Goal: Complete application form

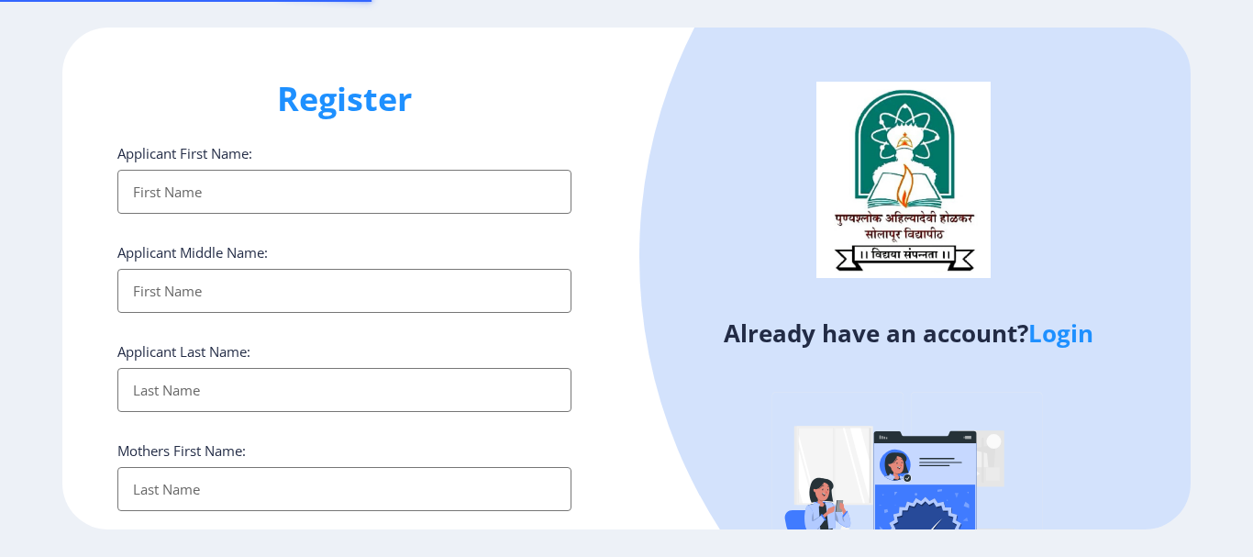
select select
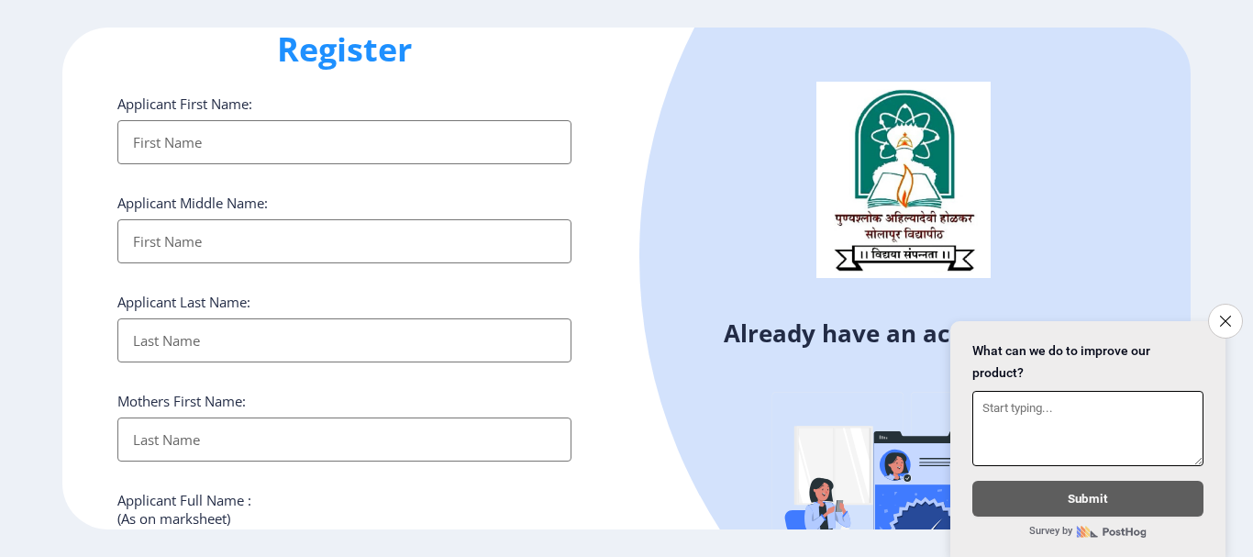
scroll to position [92, 0]
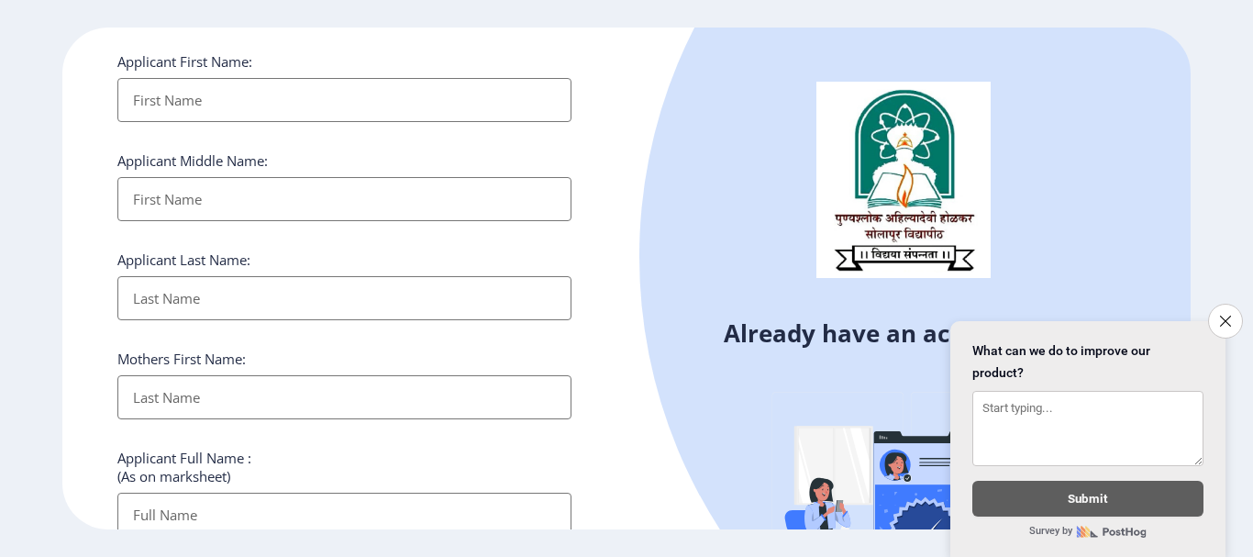
click at [514, 83] on input "Applicant First Name:" at bounding box center [344, 100] width 454 height 44
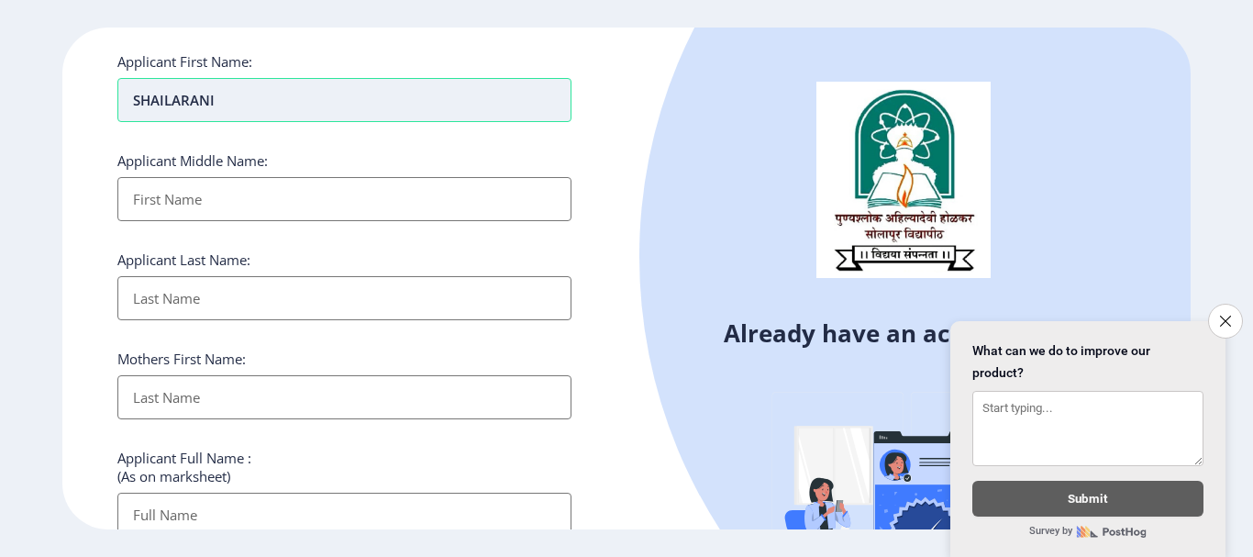
type input "SHAILARANI"
type input "[PERSON_NAME]"
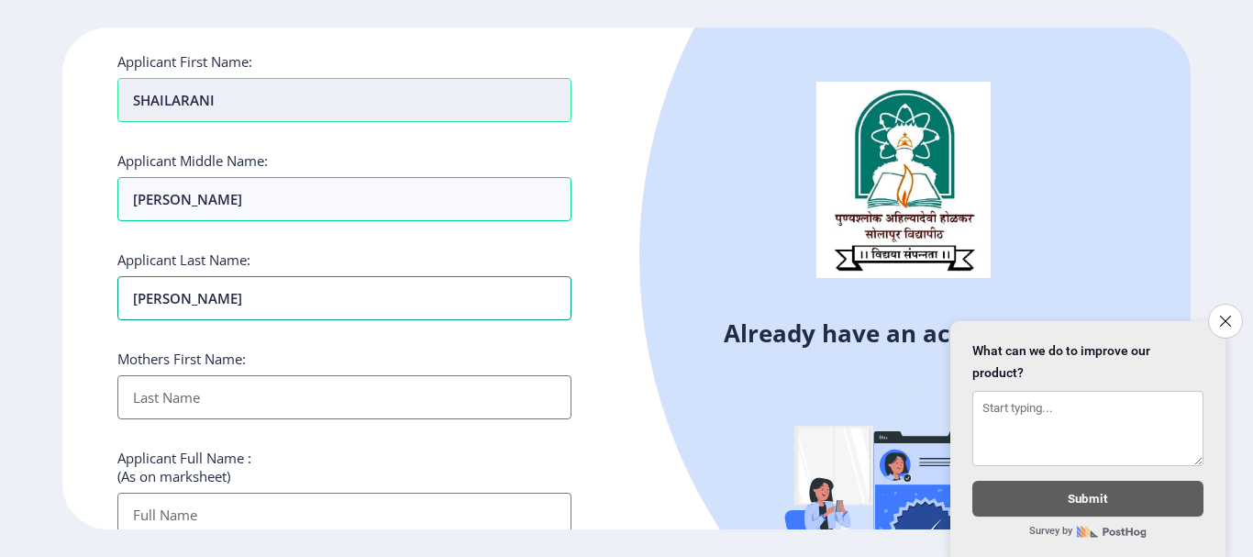
type input "[PERSON_NAME]"
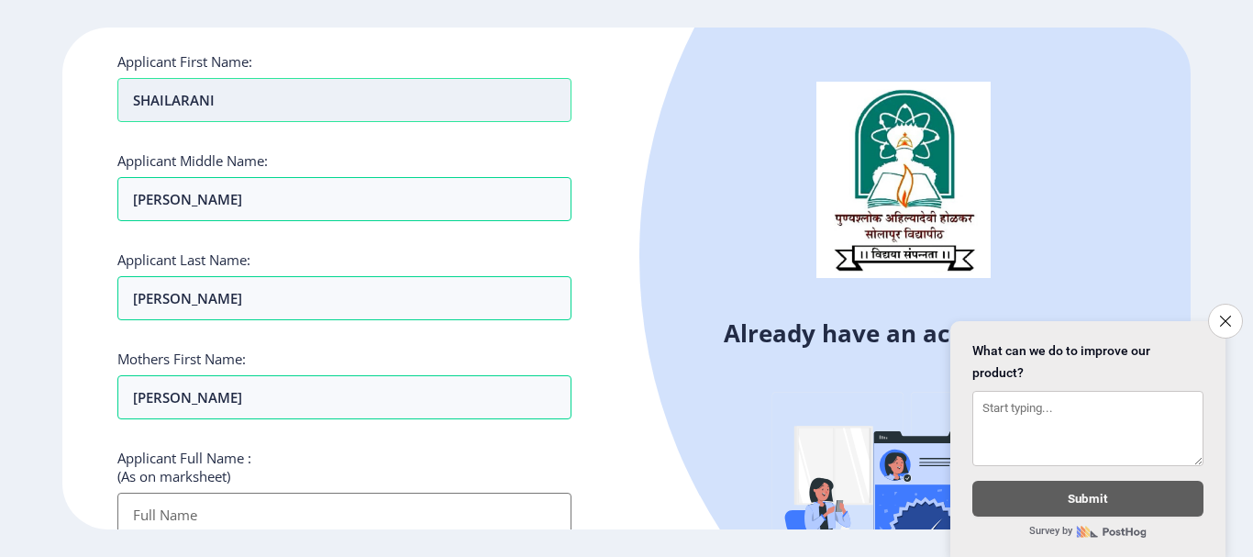
scroll to position [99, 0]
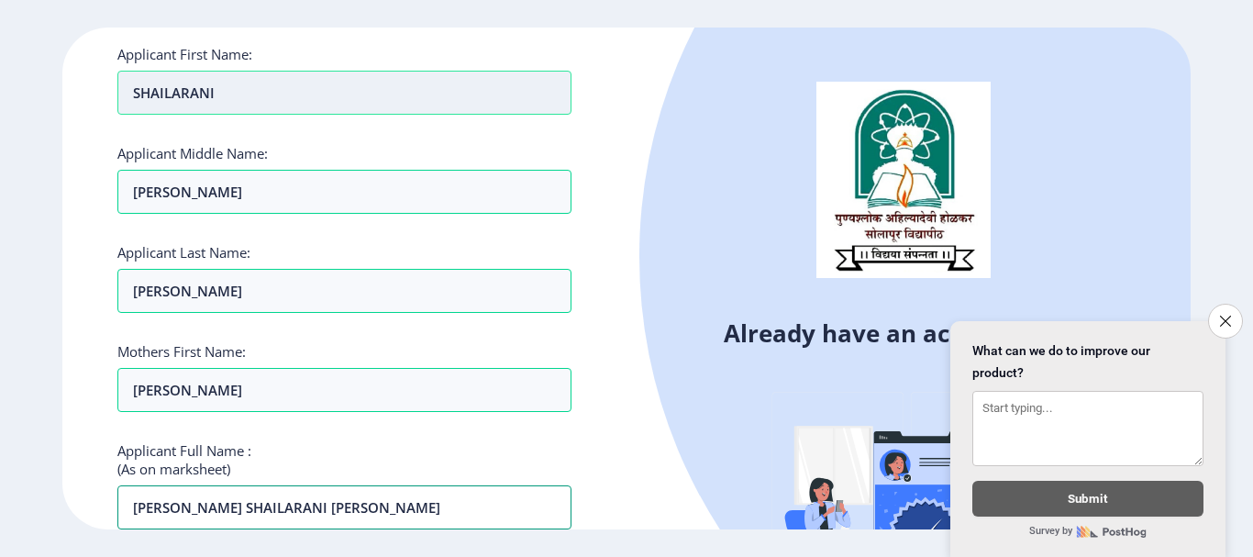
type input "[PERSON_NAME] SHAILARANI [PERSON_NAME]"
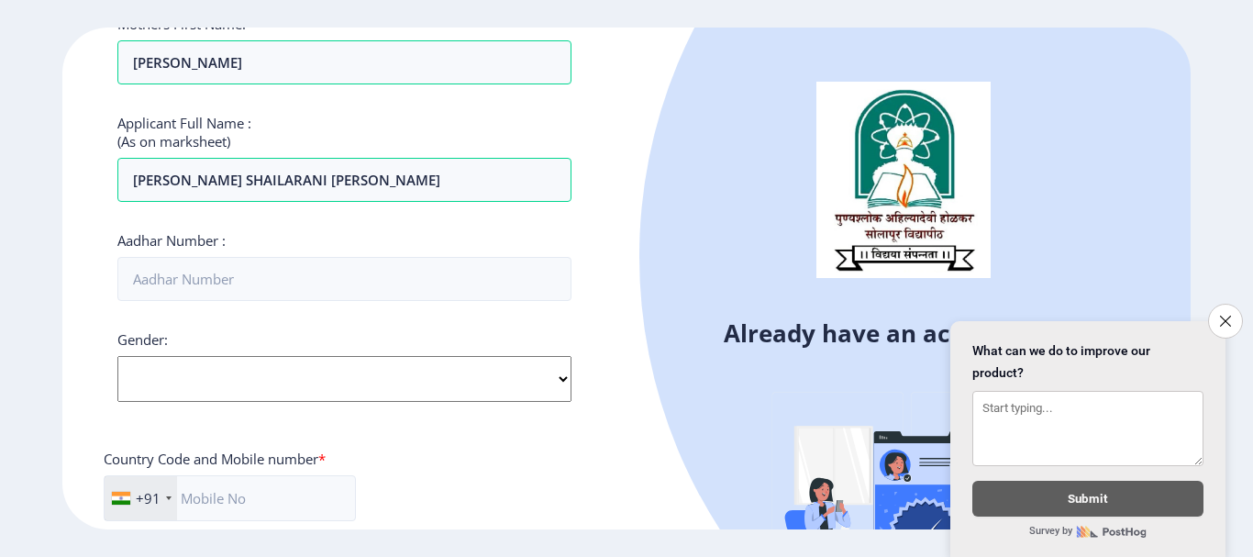
click at [449, 359] on div "Applicant First Name: SHAILARANI Applicant Middle Name: [PERSON_NAME] Applicant…" at bounding box center [344, 270] width 454 height 1104
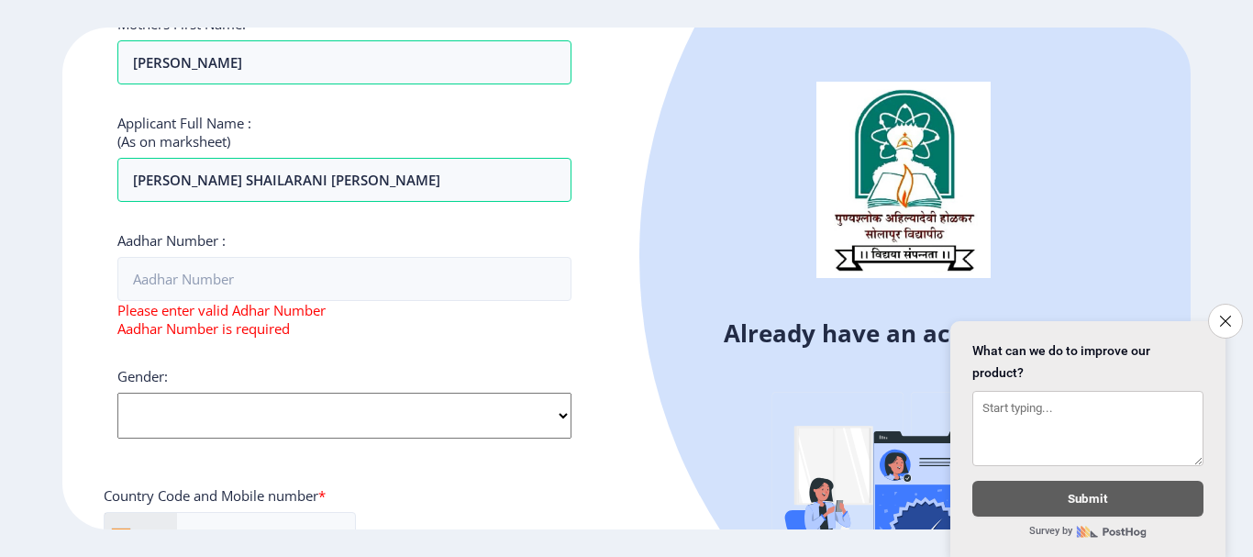
select select "[DEMOGRAPHIC_DATA]"
click at [117, 393] on select "Select Gender [DEMOGRAPHIC_DATA] [DEMOGRAPHIC_DATA] Other" at bounding box center [344, 416] width 454 height 46
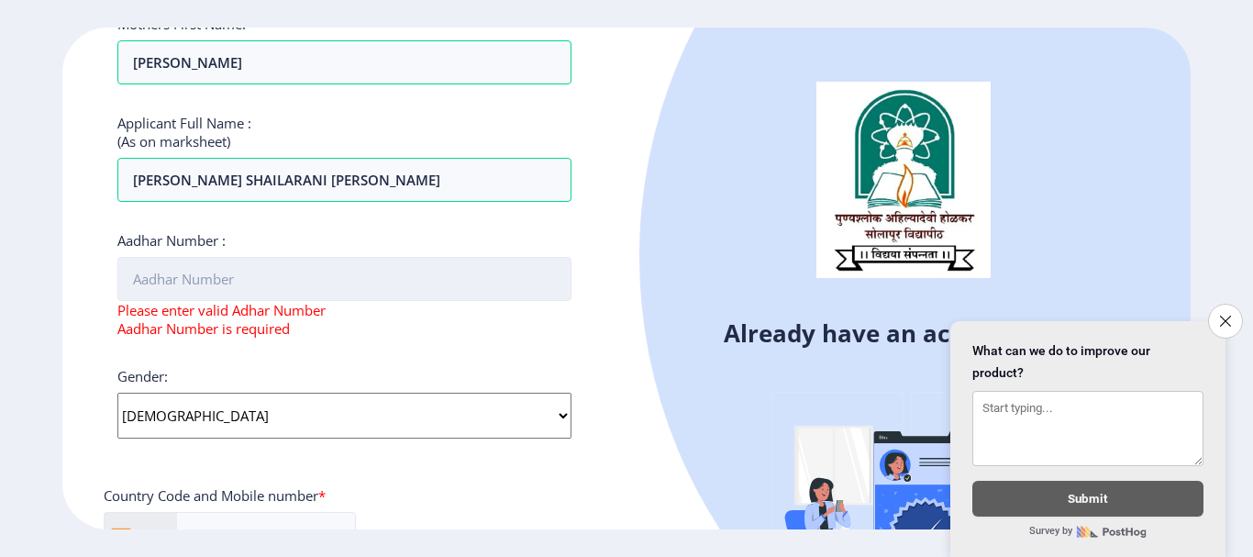
click at [366, 283] on input "Aadhar Number :" at bounding box center [344, 279] width 454 height 44
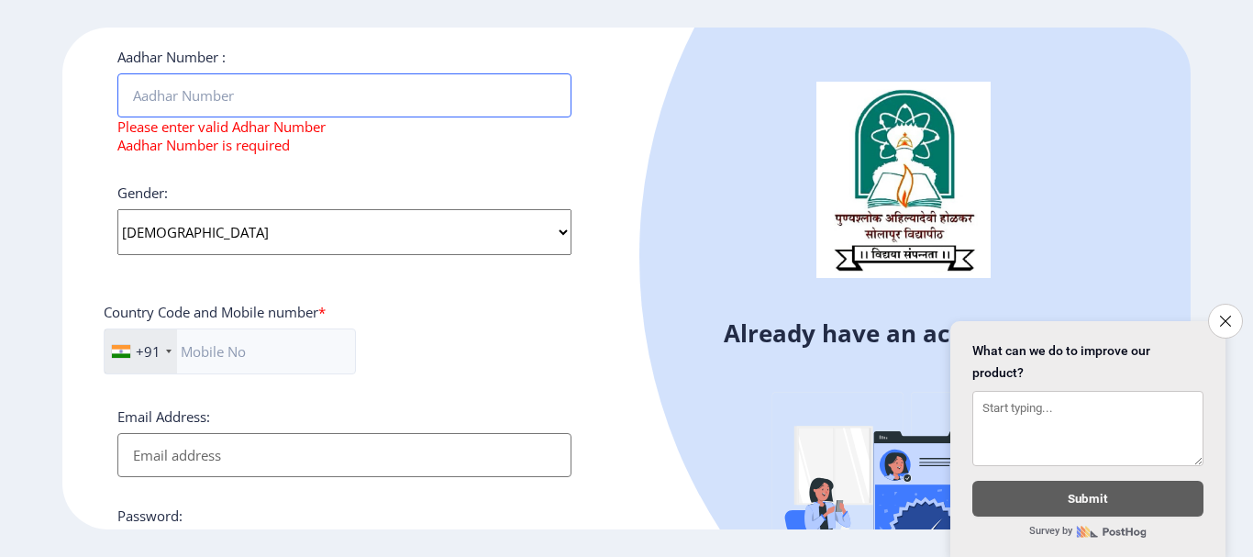
scroll to position [702, 0]
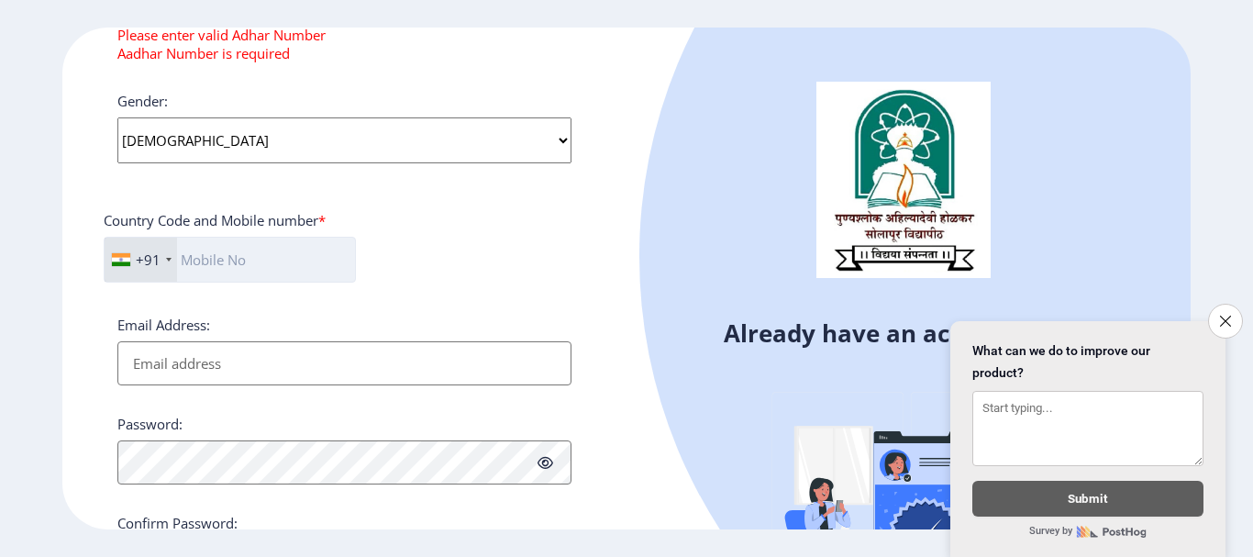
click at [277, 270] on input "text" at bounding box center [230, 260] width 252 height 46
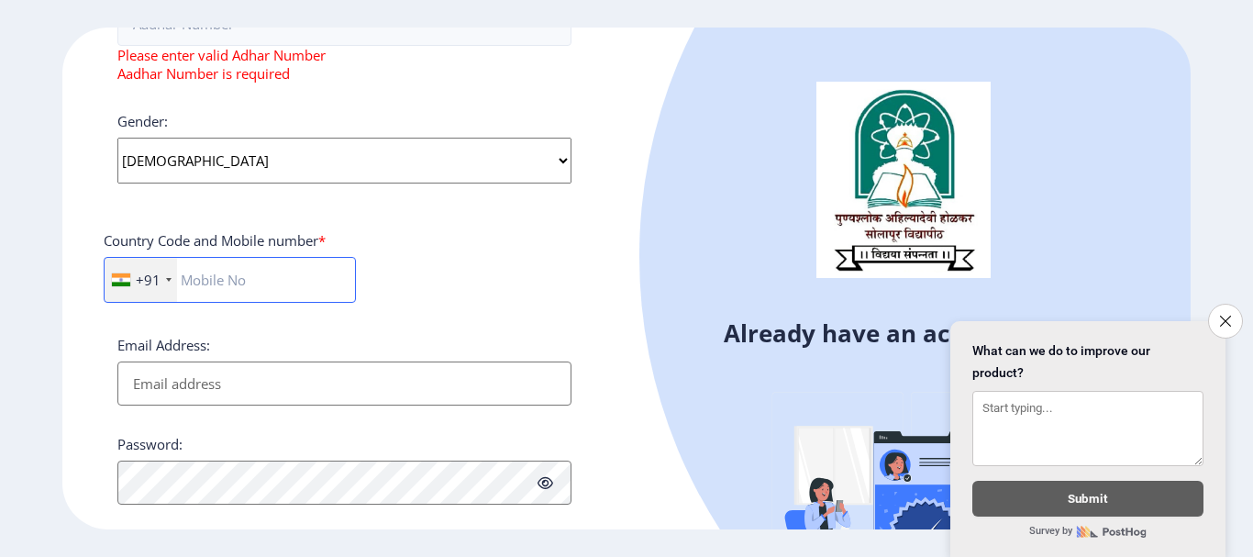
scroll to position [629, 0]
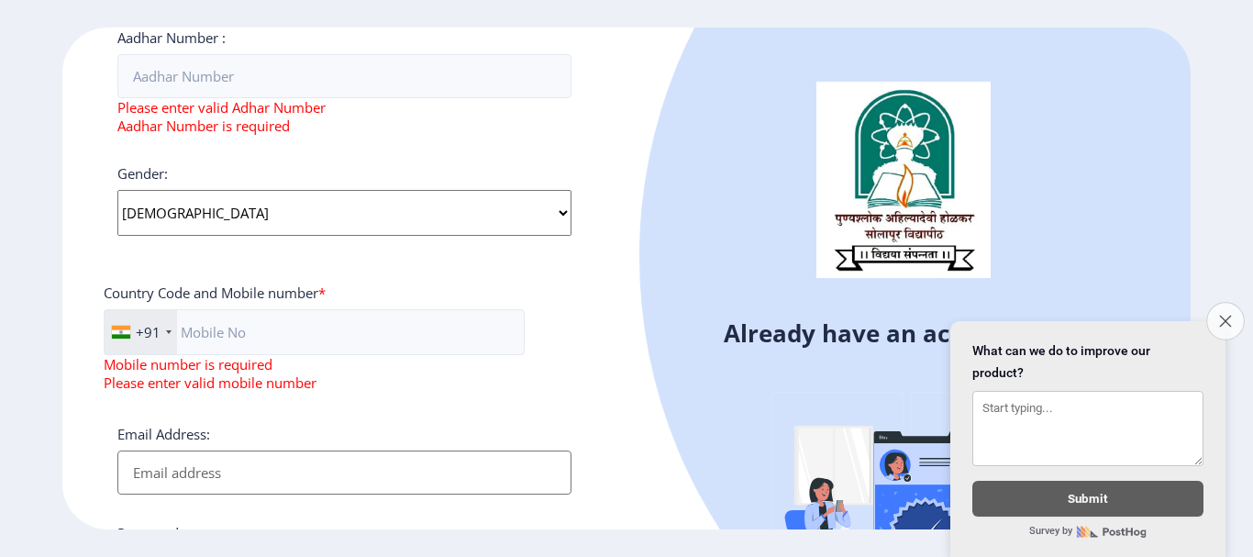
click at [1221, 319] on button "Close survey" at bounding box center [1225, 321] width 39 height 39
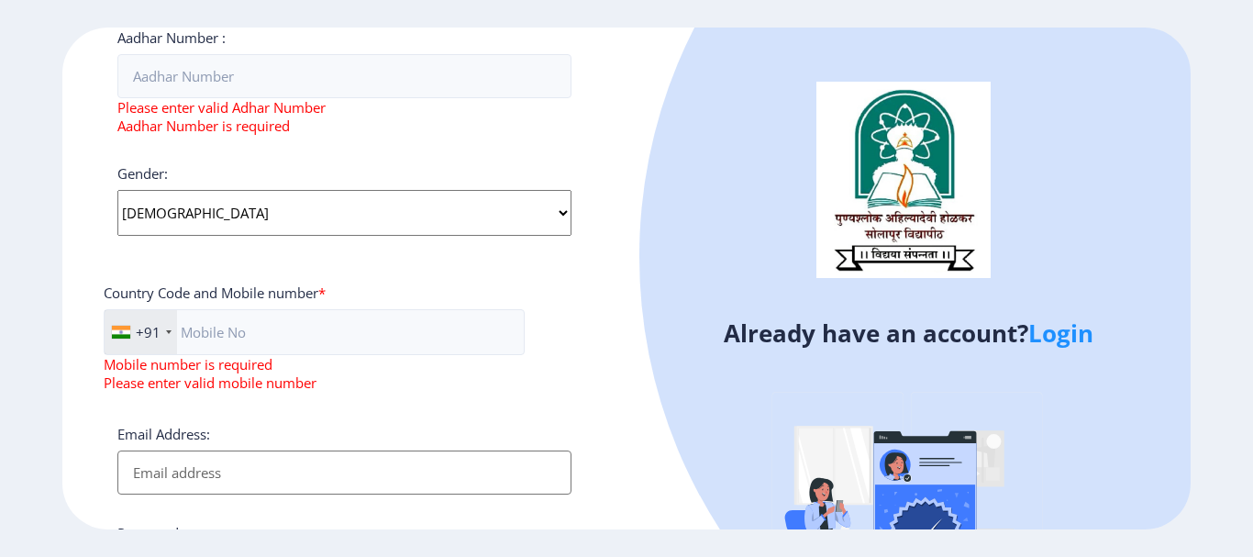
click at [596, 136] on div "Register Applicant First Name: SHAILARANI Applicant Middle Name: [PERSON_NAME] …" at bounding box center [344, 278] width 564 height 501
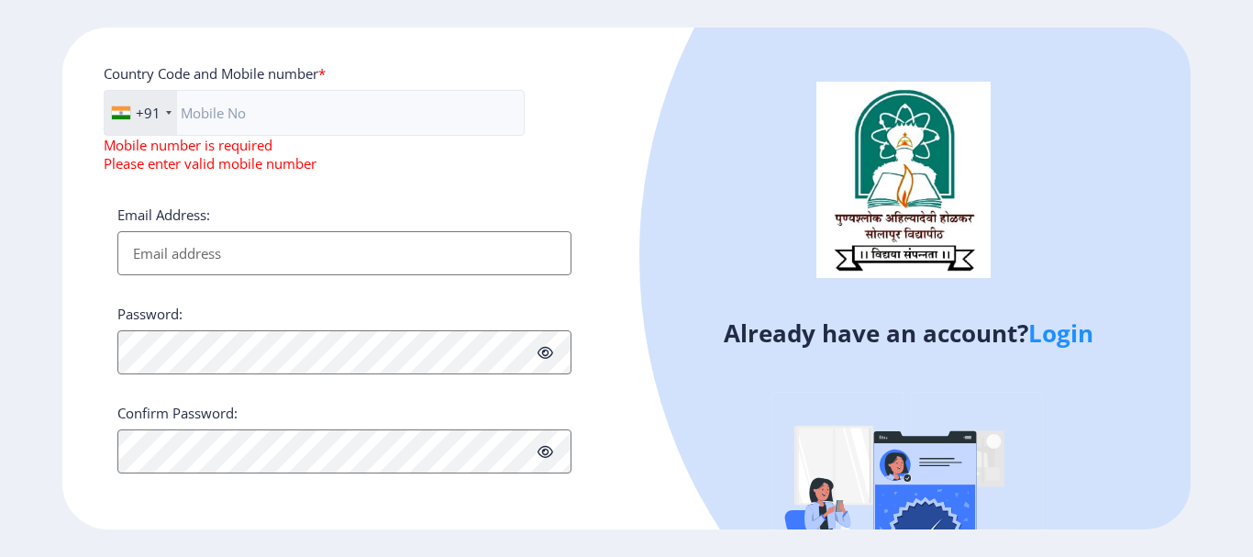
scroll to position [849, 0]
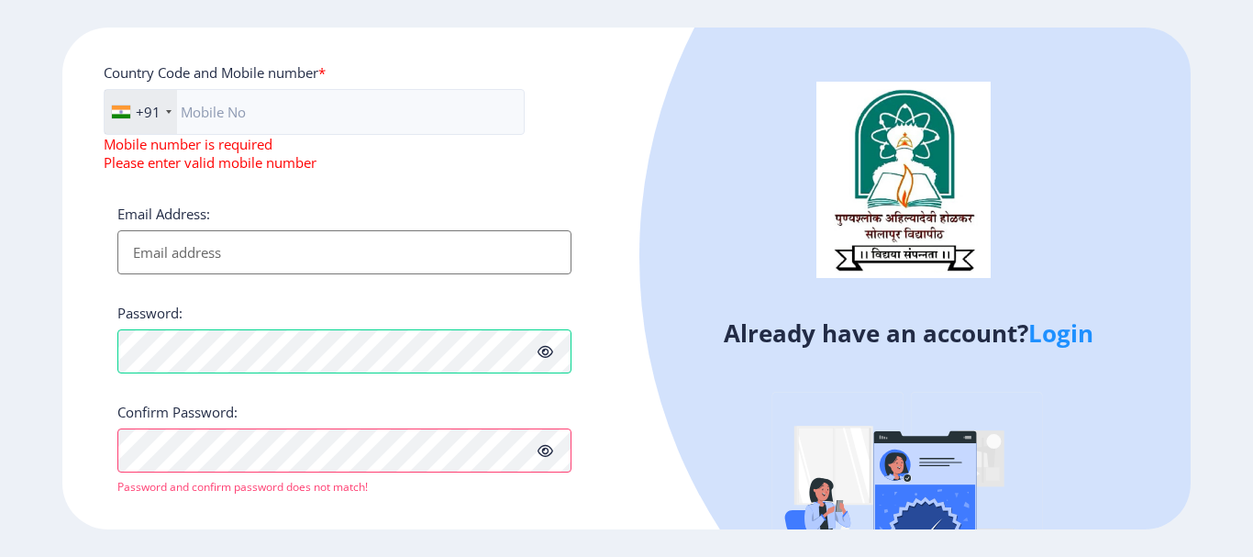
click at [548, 449] on icon at bounding box center [545, 451] width 16 height 14
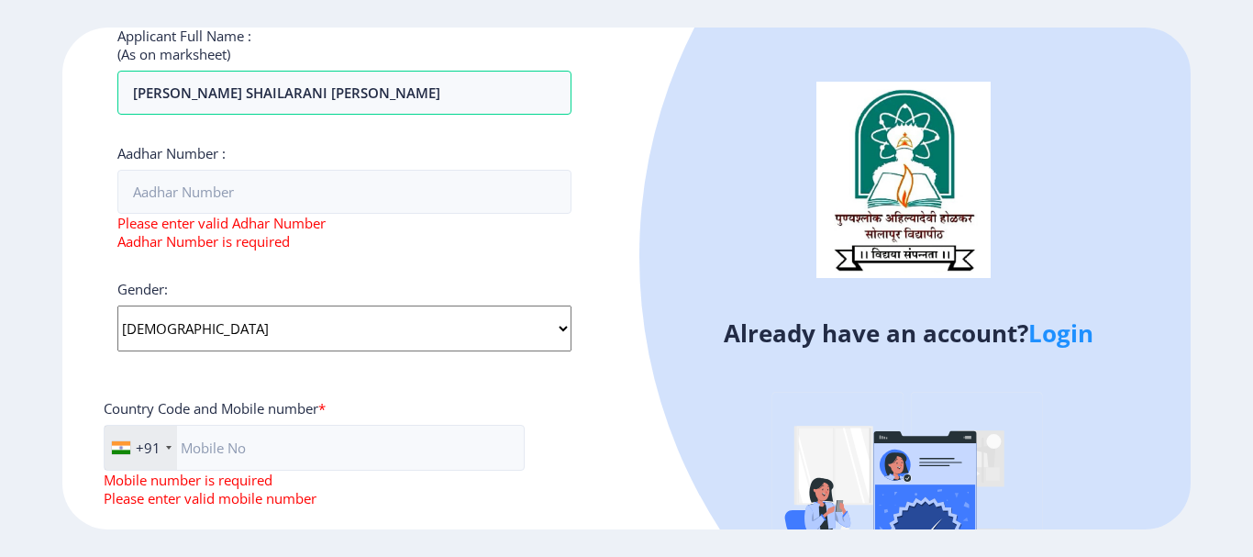
scroll to position [482, 0]
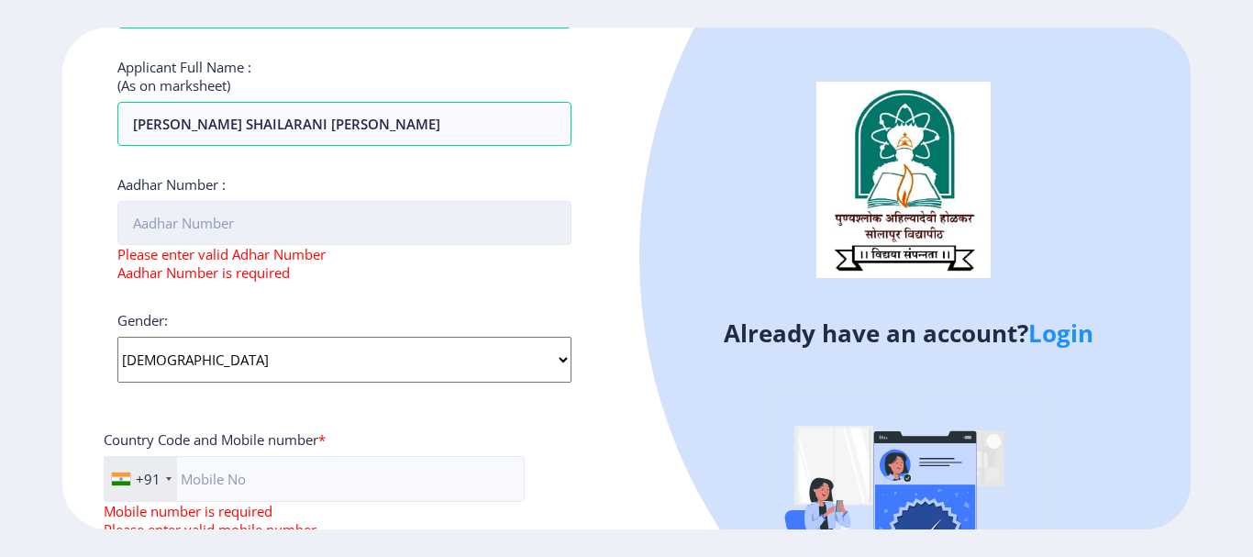
click at [499, 235] on input "Aadhar Number :" at bounding box center [344, 223] width 454 height 44
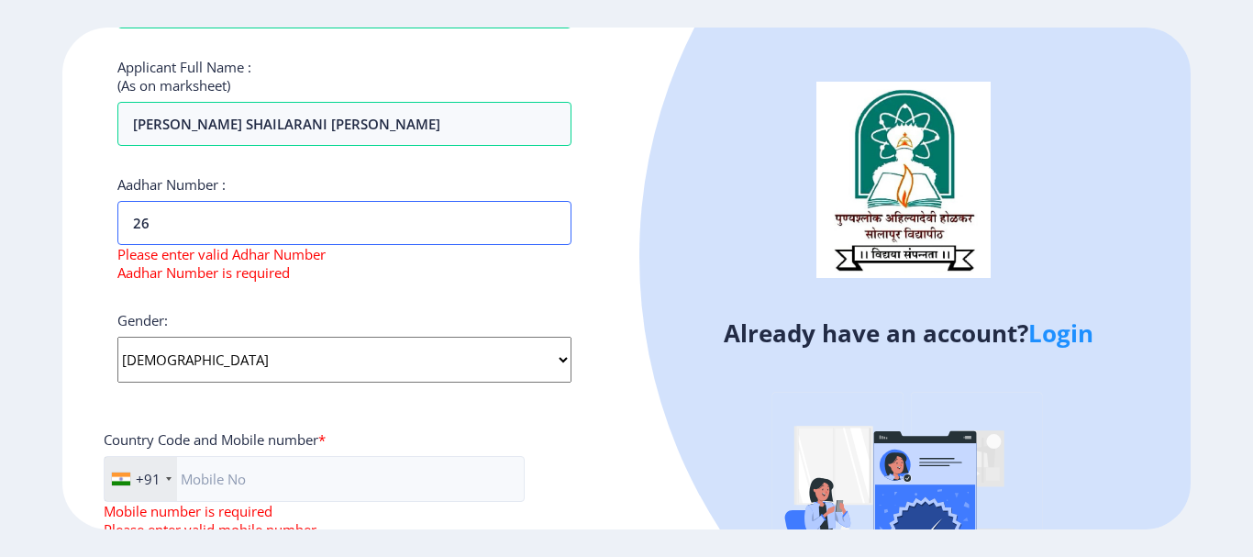
type input "2"
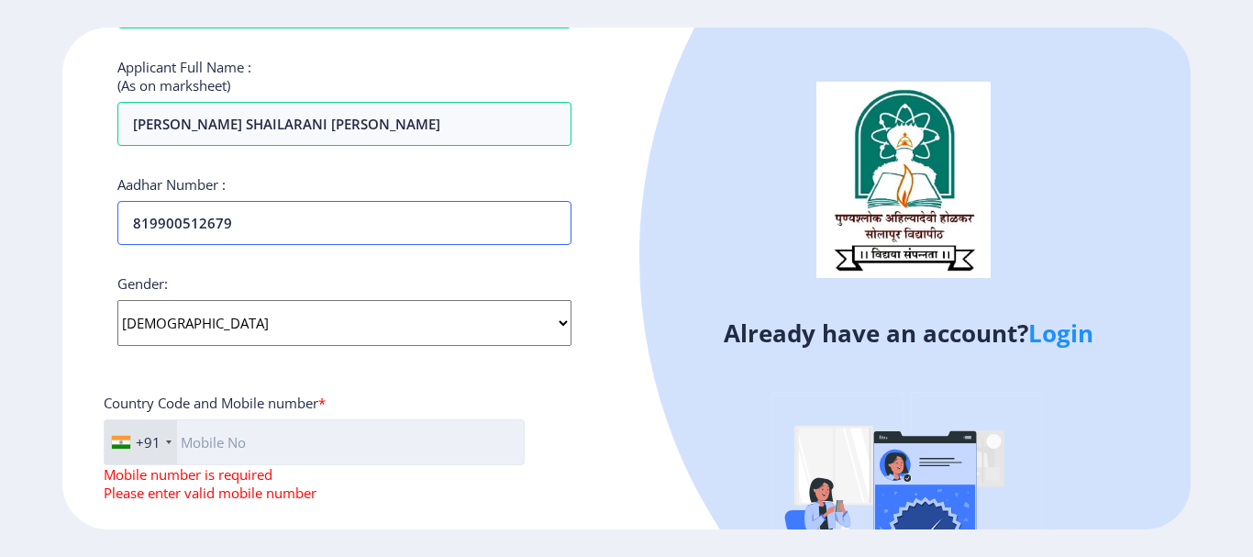
type input "819900512679"
click at [489, 425] on input "text" at bounding box center [314, 442] width 421 height 46
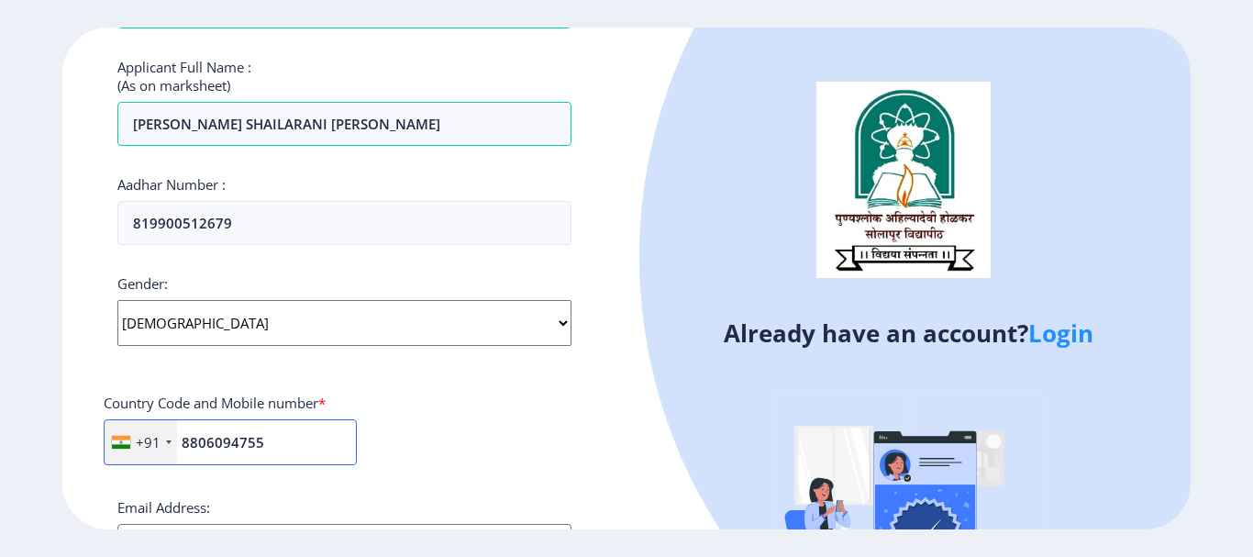
scroll to position [574, 0]
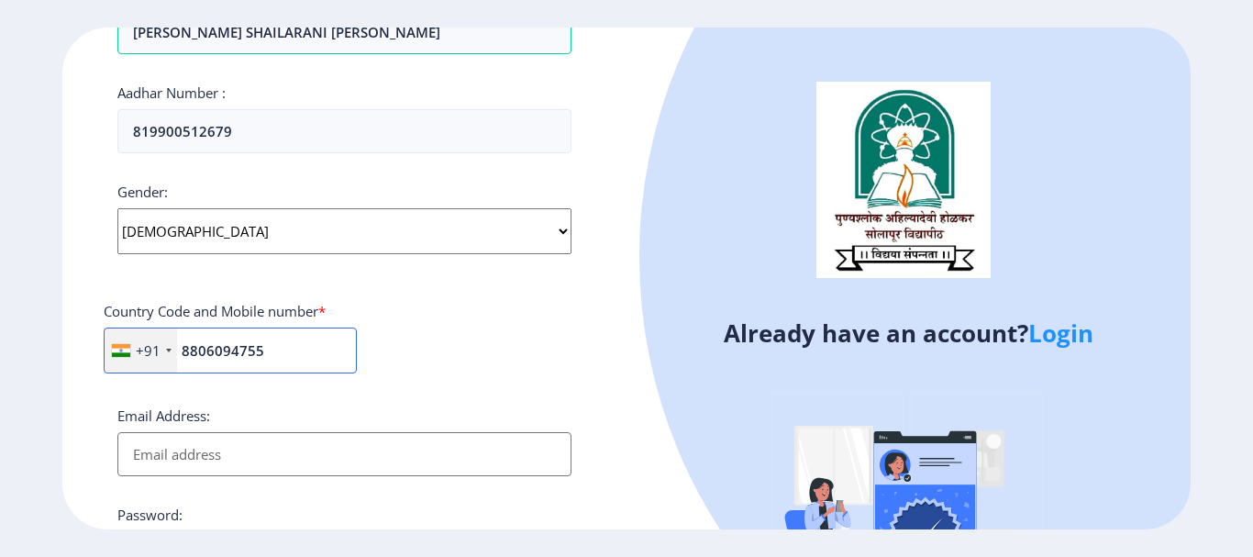
type input "8806094755"
click at [495, 459] on input "Email Address:" at bounding box center [344, 454] width 454 height 44
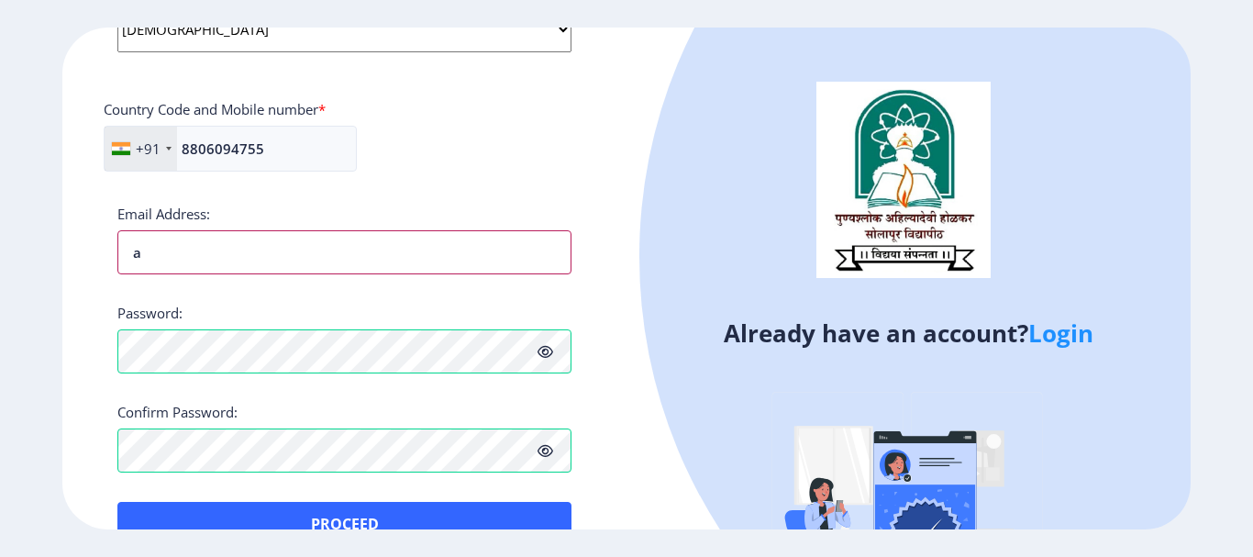
scroll to position [820, 0]
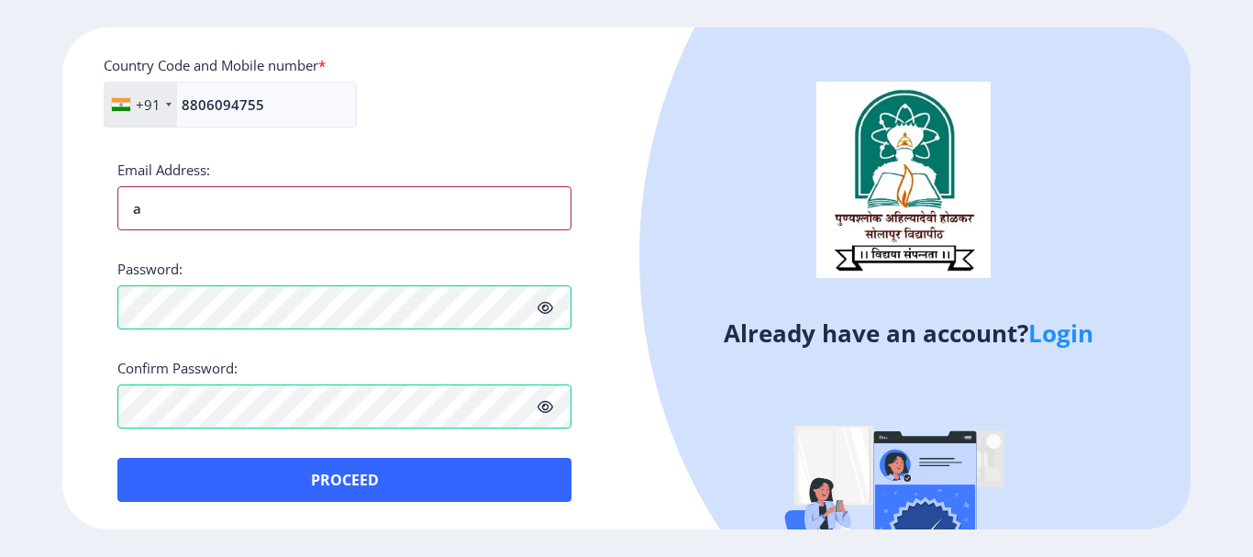
type input "a"
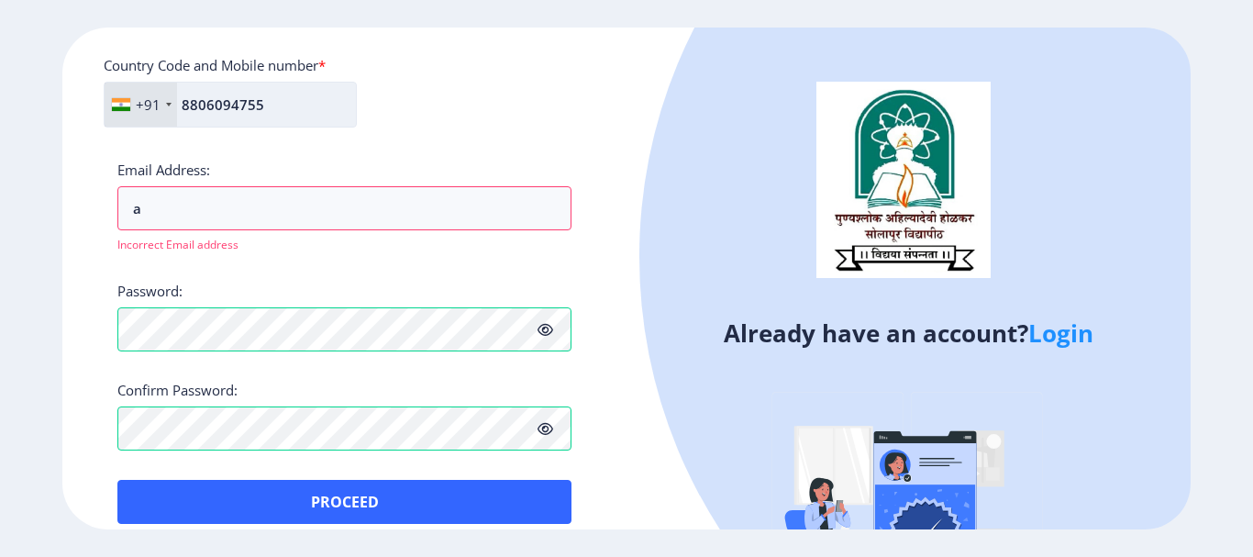
click at [279, 103] on input "8806094755" at bounding box center [230, 105] width 253 height 46
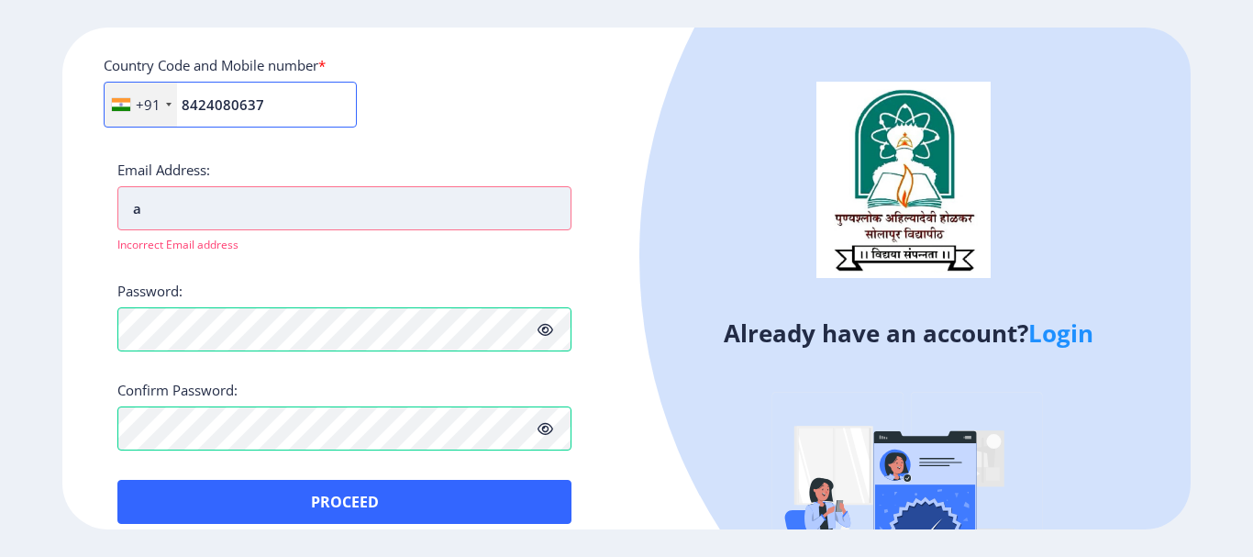
type input "8424080637"
click at [350, 224] on input "a" at bounding box center [344, 208] width 454 height 44
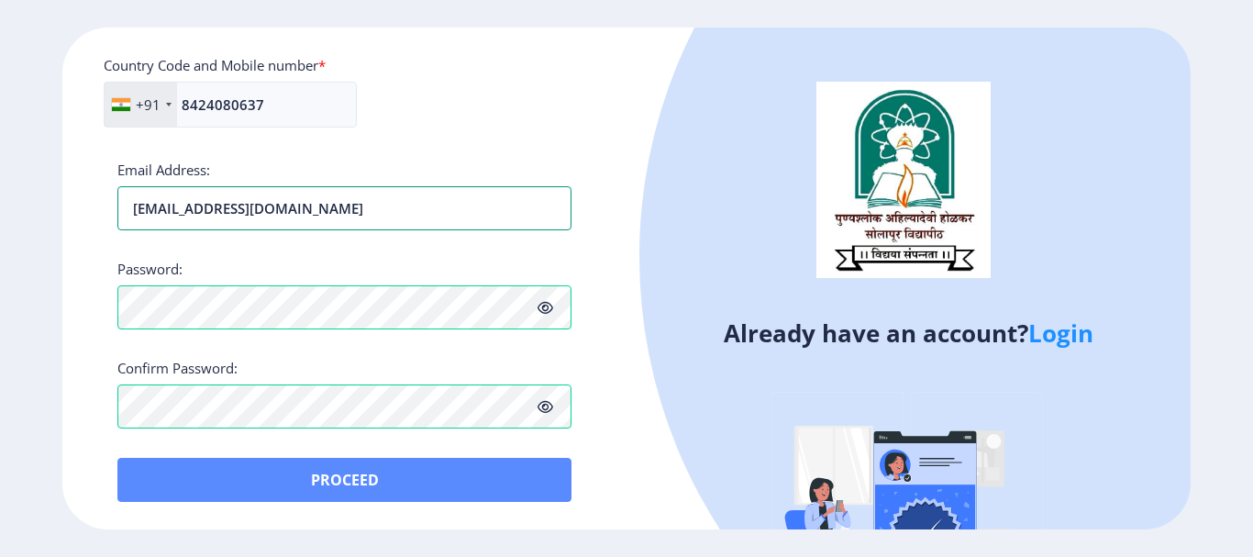
type input "[EMAIL_ADDRESS][DOMAIN_NAME]"
click at [408, 494] on button "Proceed" at bounding box center [344, 480] width 454 height 44
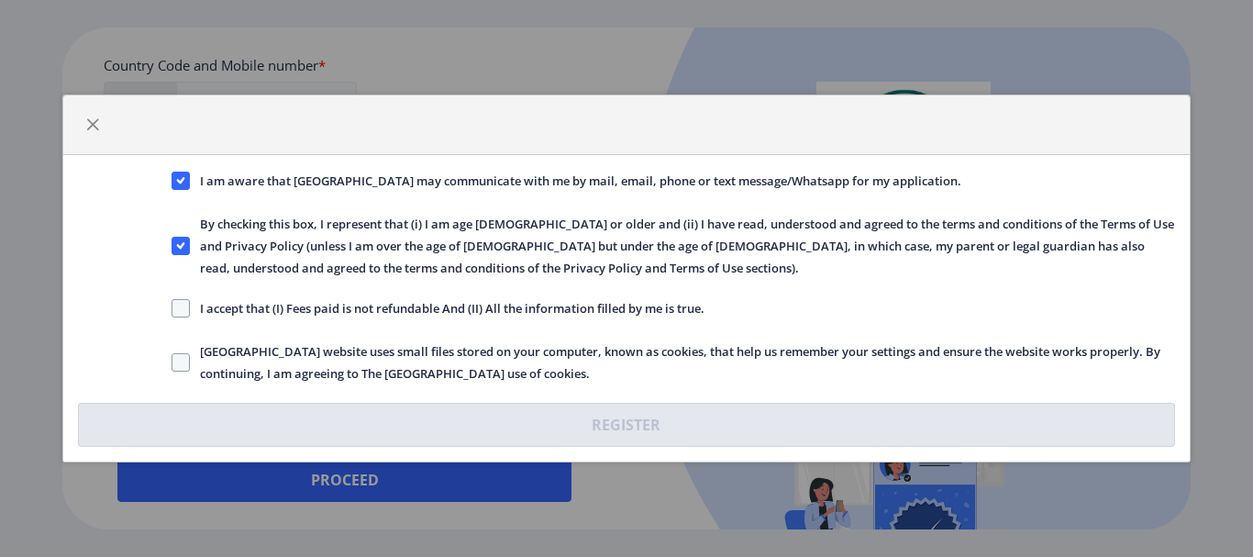
click at [507, 311] on span "I accept that (I) Fees paid is not refundable And (II) All the information fill…" at bounding box center [447, 308] width 515 height 22
click at [172, 309] on input "I accept that (I) Fees paid is not refundable And (II) All the information fill…" at bounding box center [172, 308] width 1 height 1
checkbox input "true"
click at [499, 348] on span "[GEOGRAPHIC_DATA] website uses small files stored on your computer, known as co…" at bounding box center [682, 362] width 984 height 44
click at [172, 362] on input "[GEOGRAPHIC_DATA] website uses small files stored on your computer, known as co…" at bounding box center [172, 362] width 1 height 1
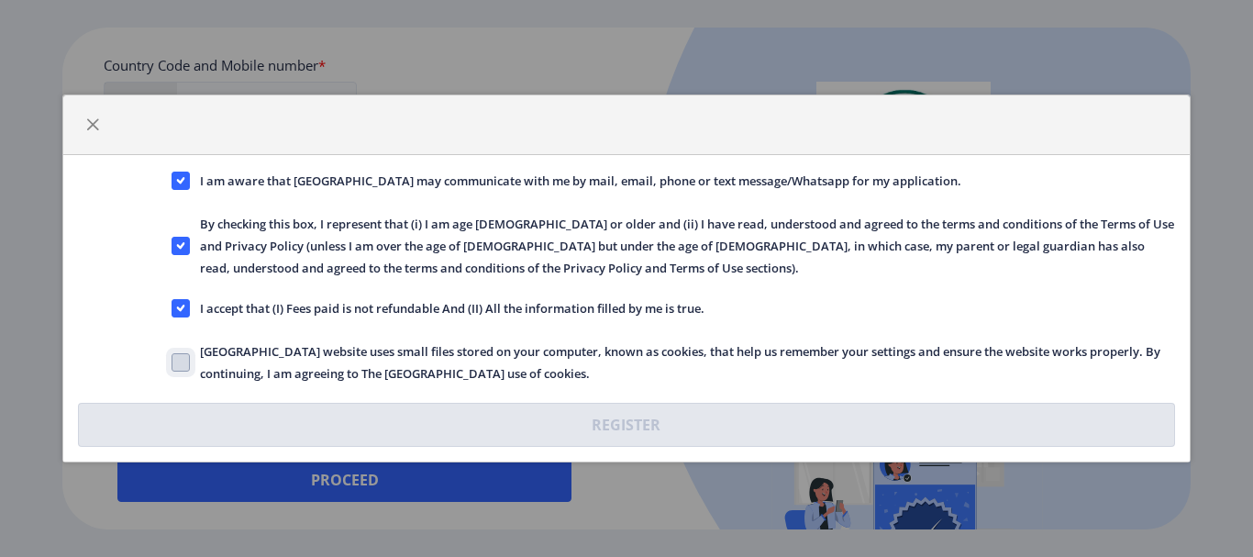
checkbox input "true"
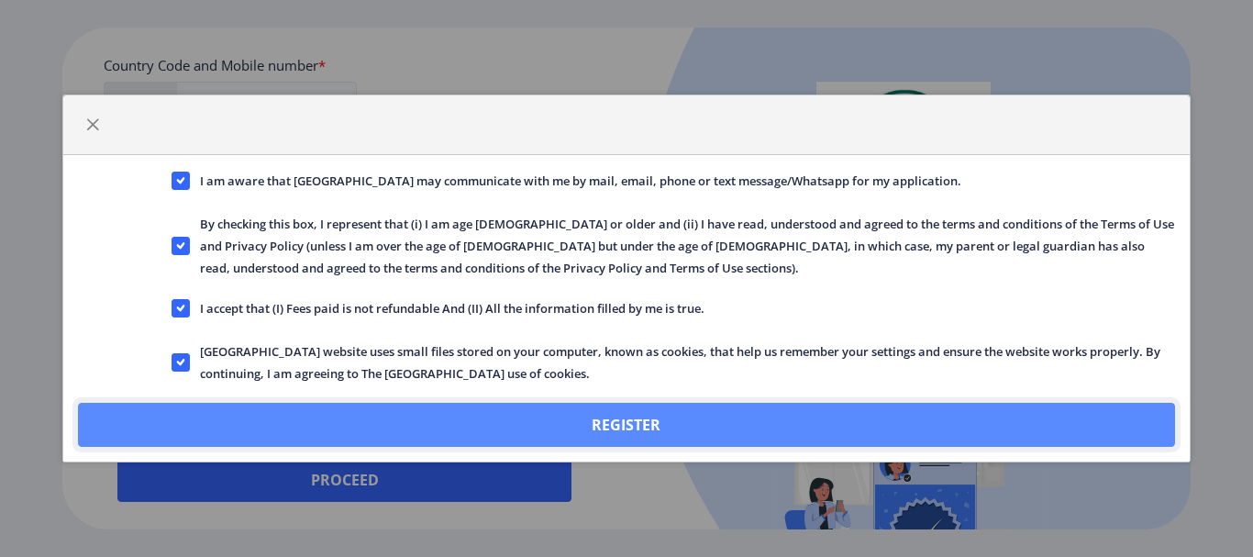
click at [590, 408] on button "Register" at bounding box center [626, 425] width 1096 height 44
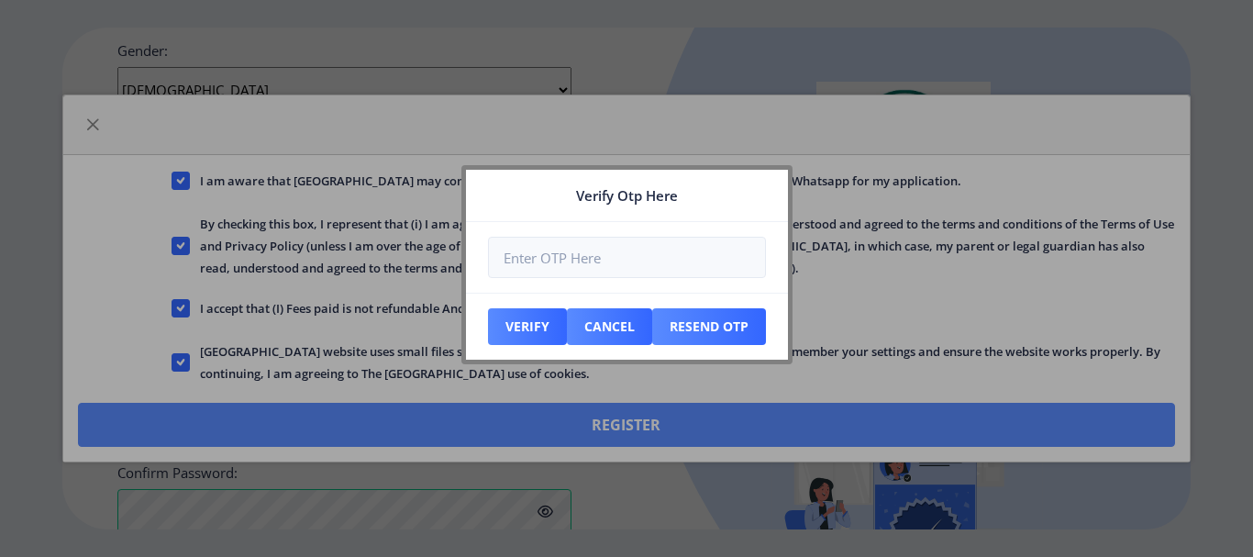
scroll to position [924, 0]
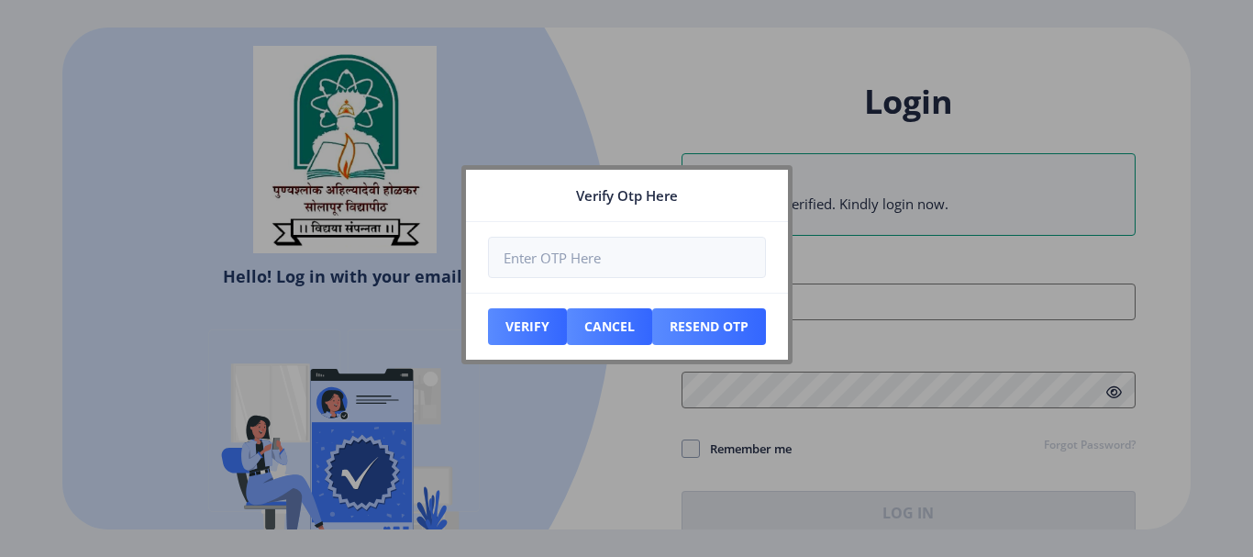
type input "[EMAIL_ADDRESS][DOMAIN_NAME]"
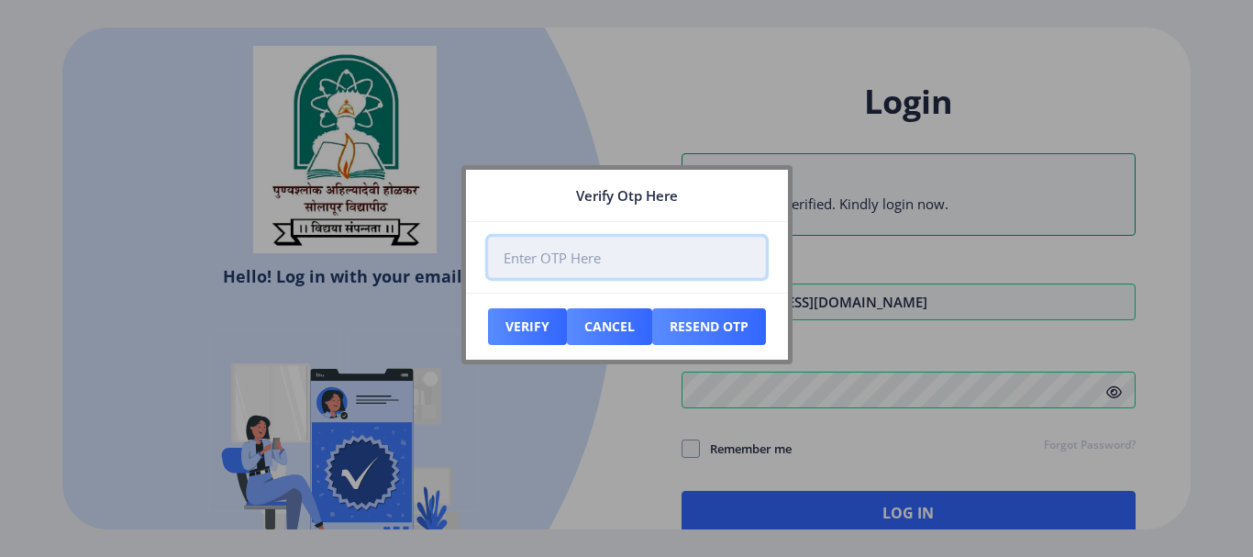
click at [683, 249] on input "number" at bounding box center [627, 257] width 278 height 41
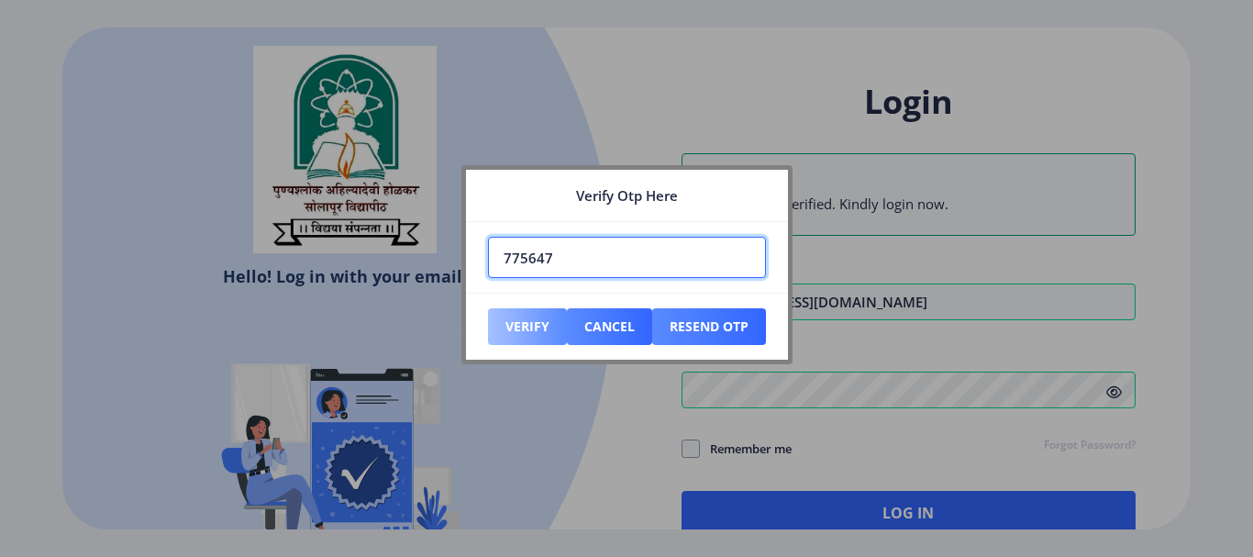
type input "775647"
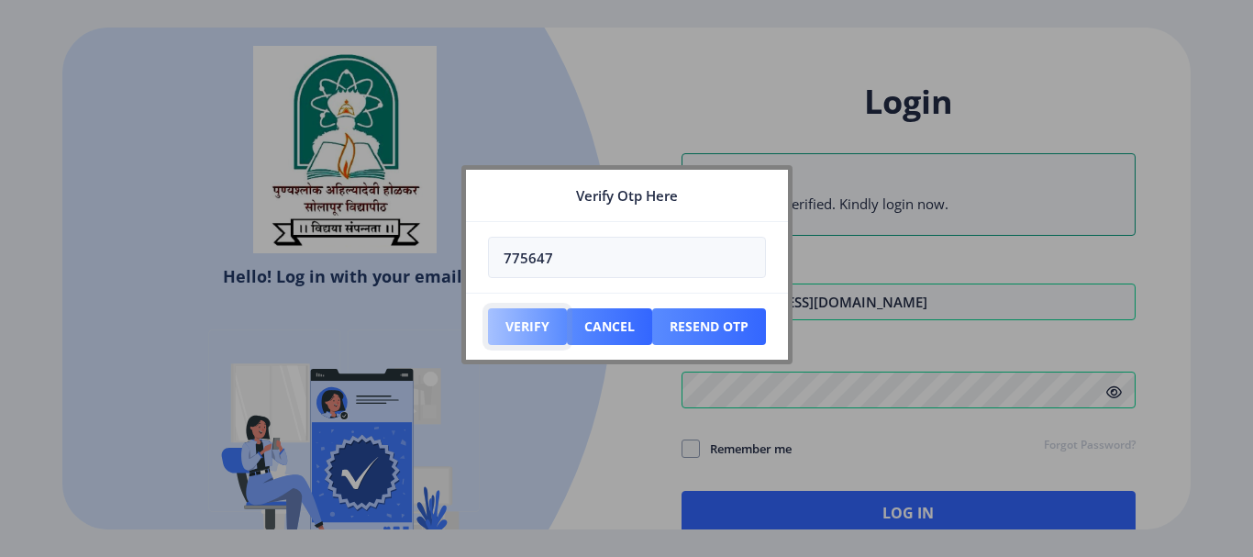
click at [535, 325] on button "Verify" at bounding box center [527, 326] width 79 height 37
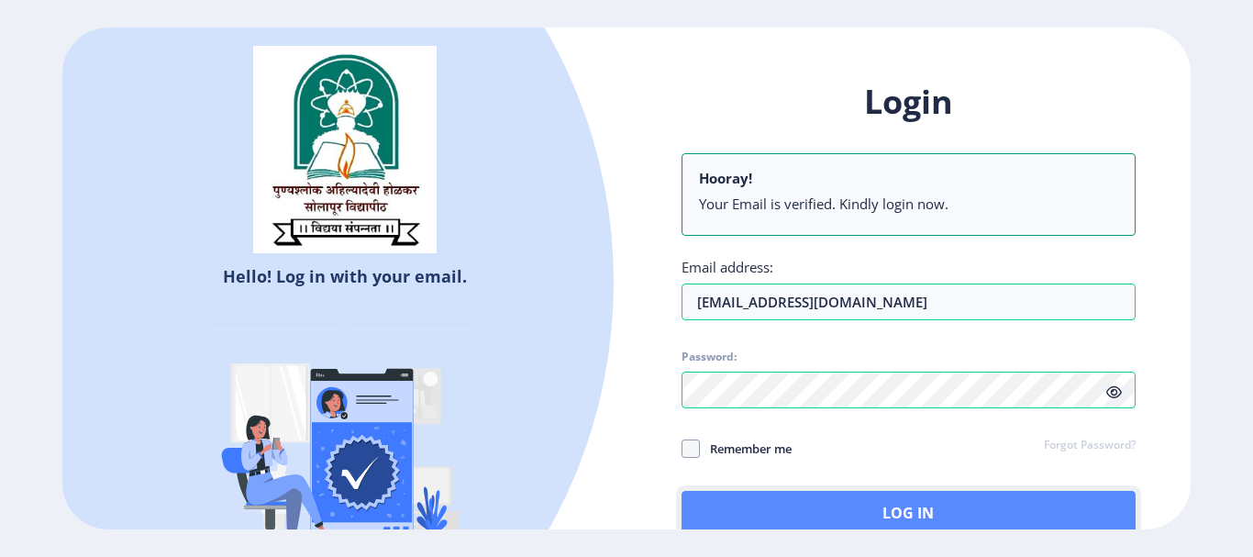
click at [747, 510] on button "Log In" at bounding box center [908, 513] width 454 height 44
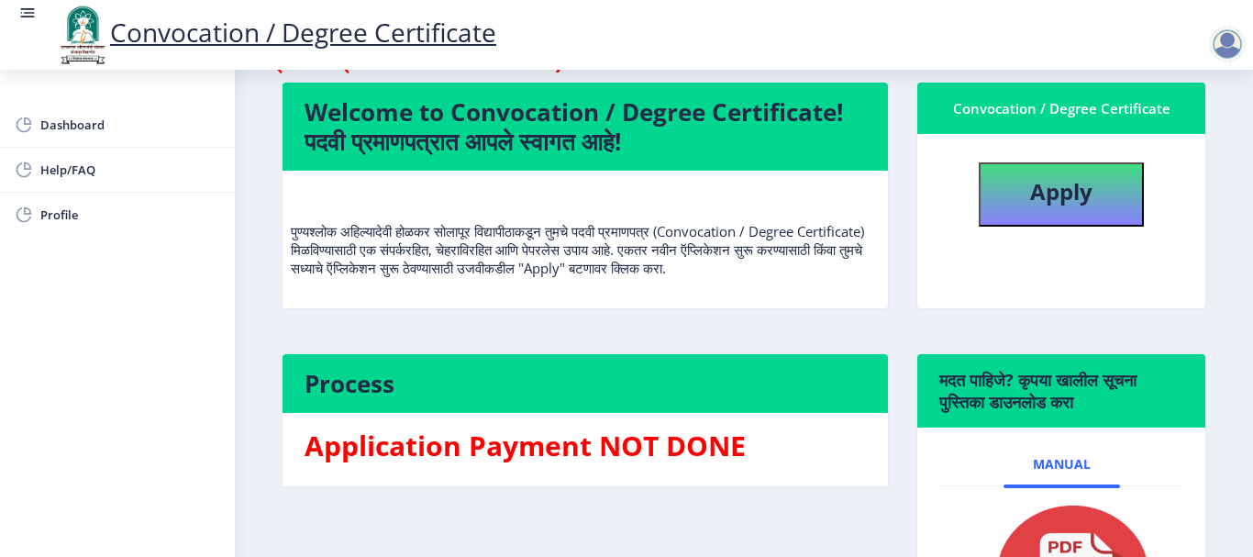
scroll to position [149, 0]
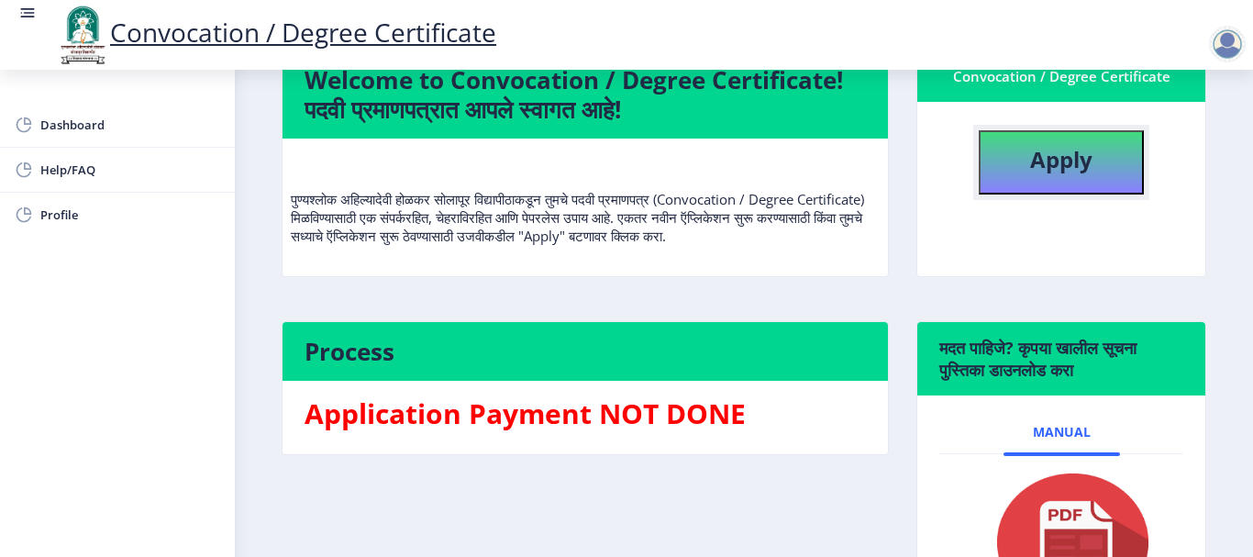
click at [1014, 171] on button "Apply" at bounding box center [1061, 162] width 165 height 64
select select
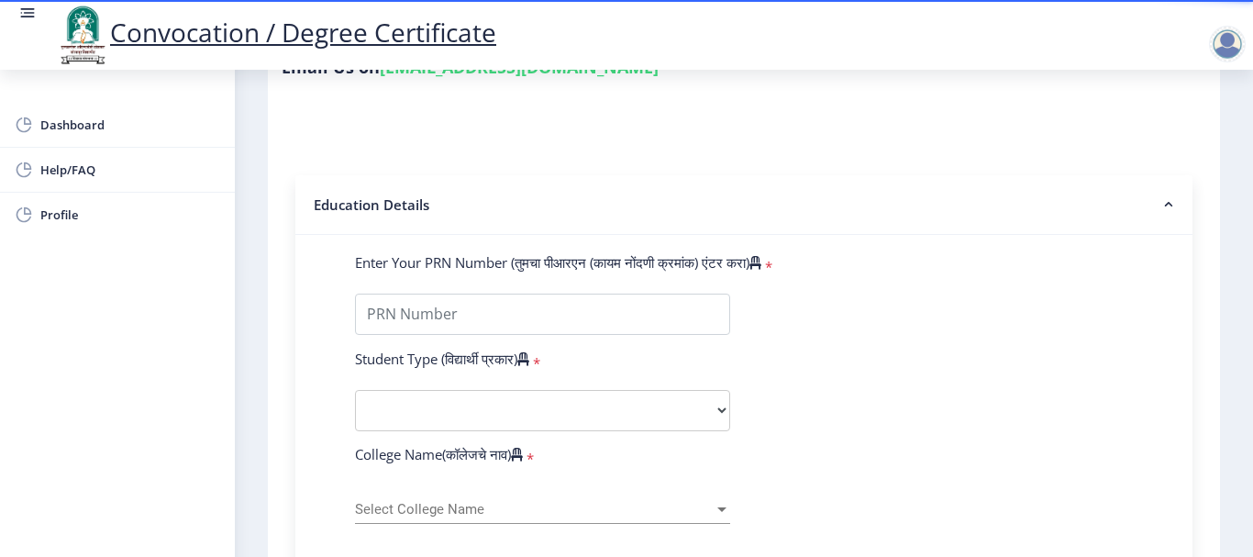
scroll to position [315, 0]
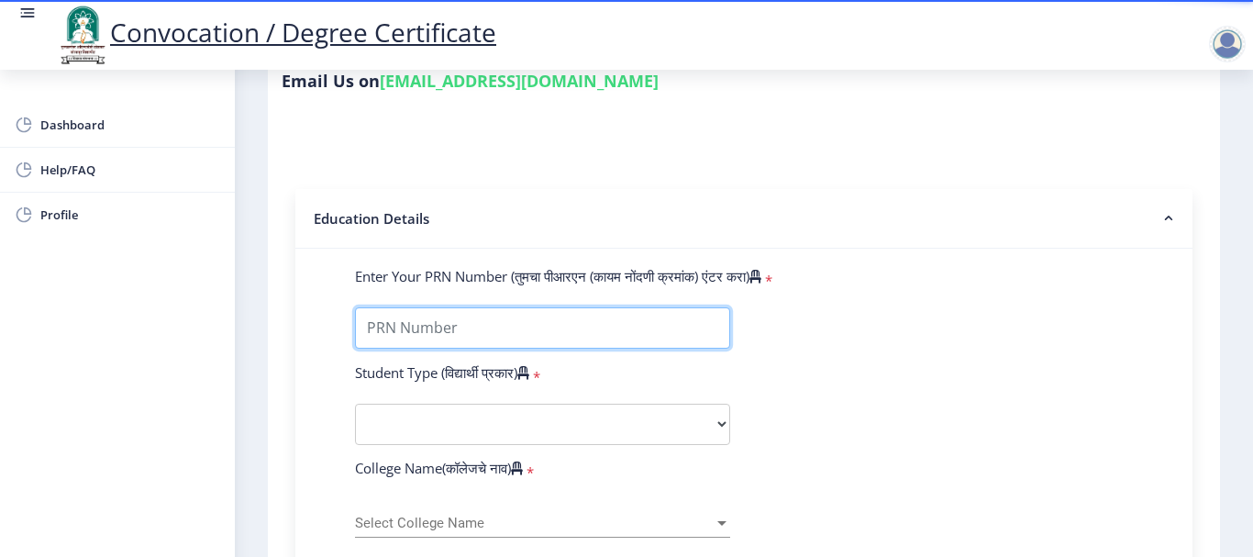
click at [704, 326] on input "Enter Your PRN Number (तुमचा पीआरएन (कायम नोंदणी क्रमांक) एंटर करा)" at bounding box center [542, 327] width 375 height 41
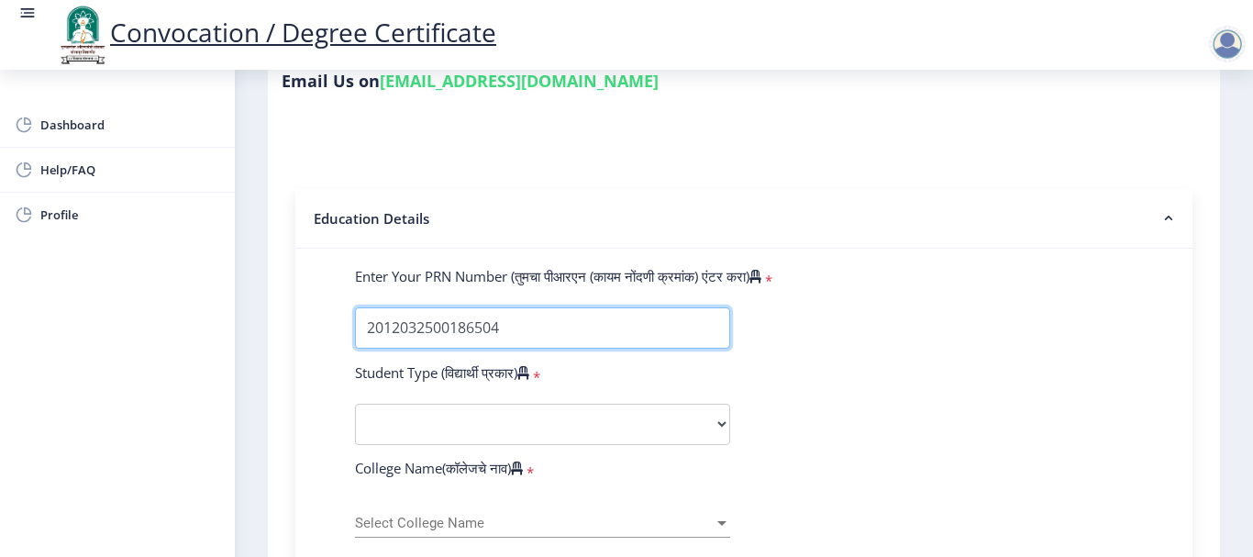
type input "2012032500186504"
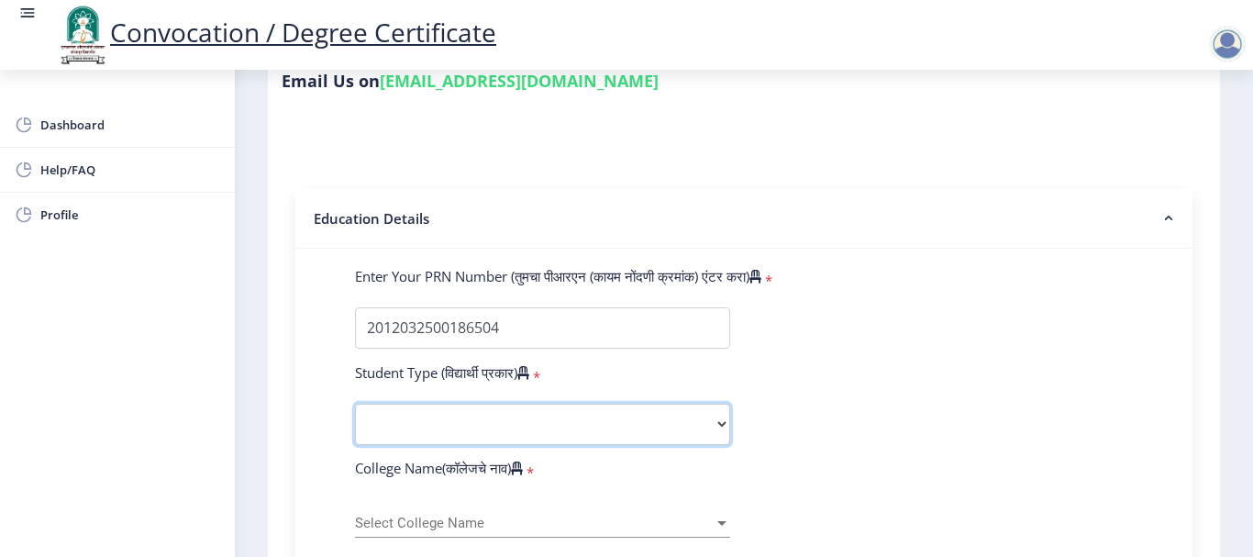
click at [651, 421] on select "Select Student Type Regular External" at bounding box center [542, 424] width 375 height 41
select select "Regular"
click at [355, 404] on select "Select Student Type Regular External" at bounding box center [542, 424] width 375 height 41
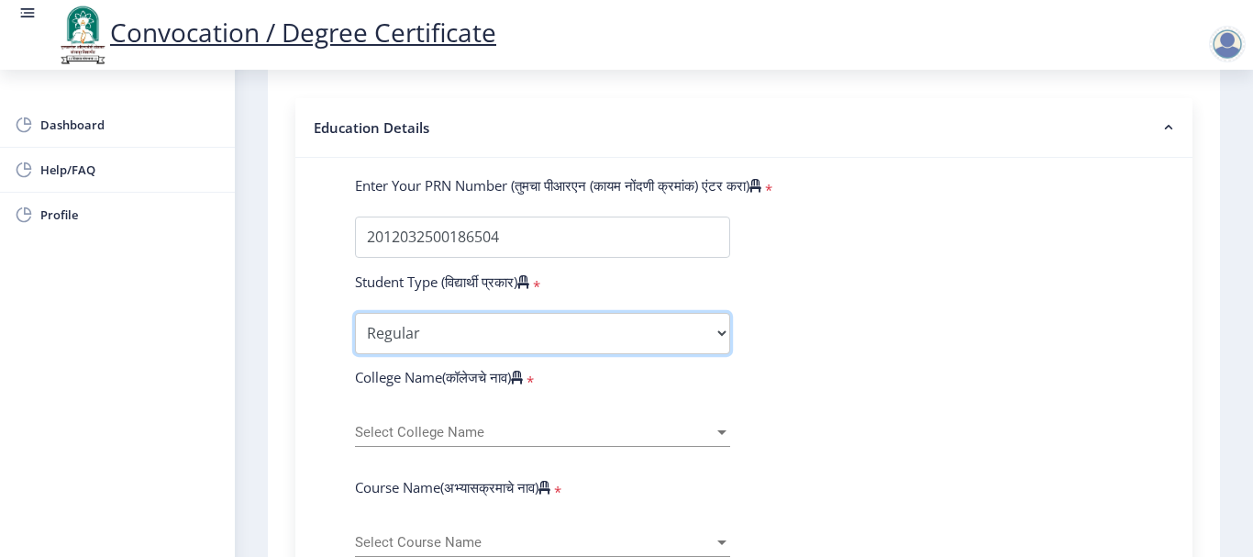
scroll to position [407, 0]
click at [612, 438] on span "Select College Name" at bounding box center [534, 432] width 359 height 16
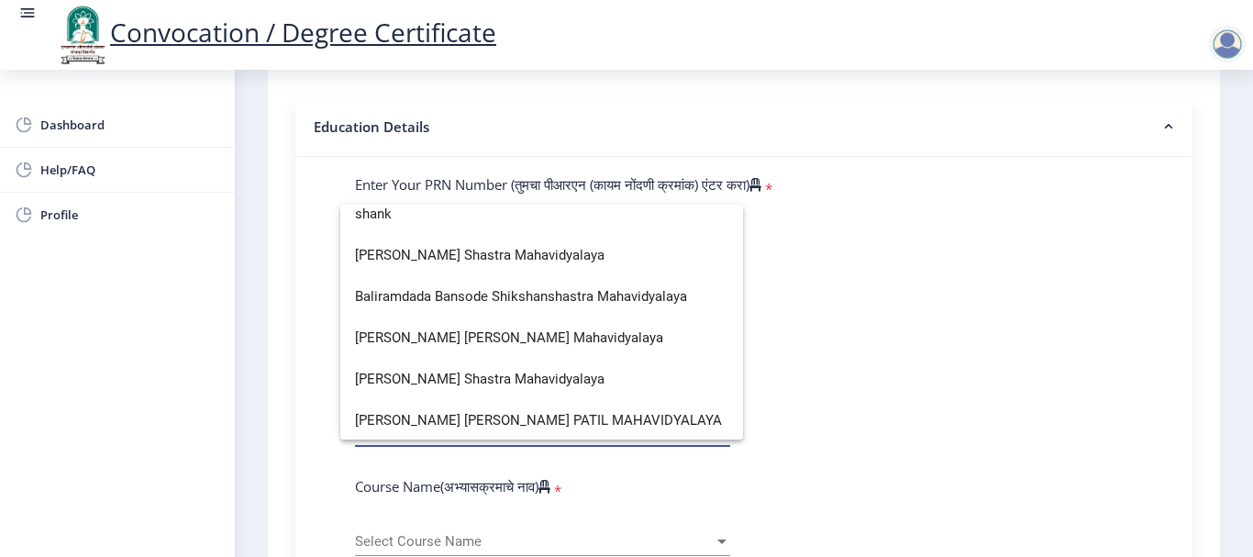
scroll to position [0, 0]
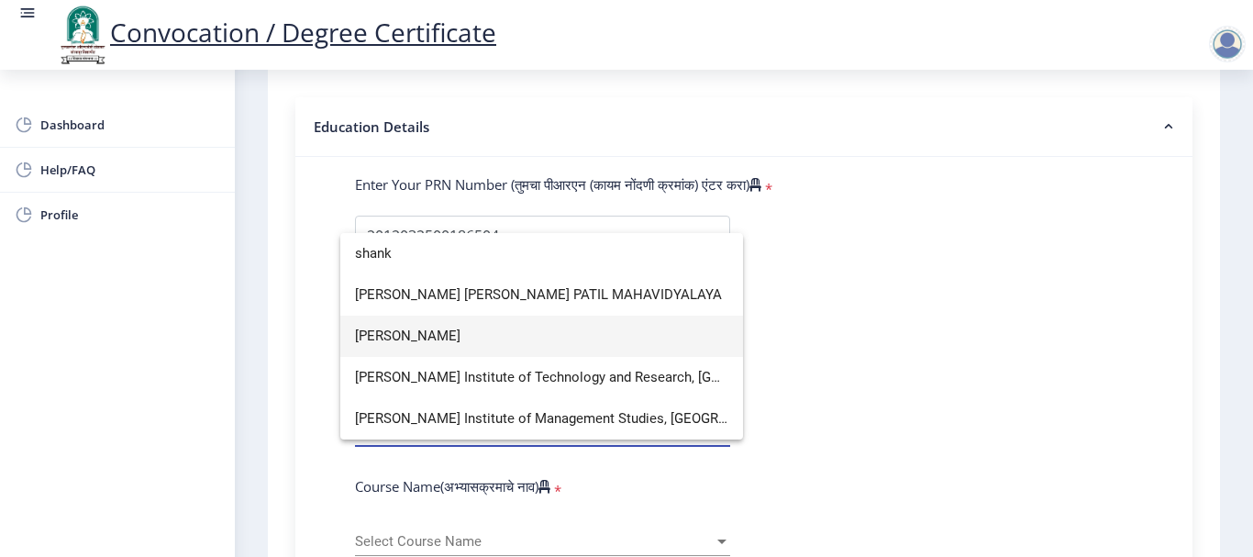
type input "shank"
click at [644, 333] on span "[PERSON_NAME]" at bounding box center [541, 335] width 373 height 41
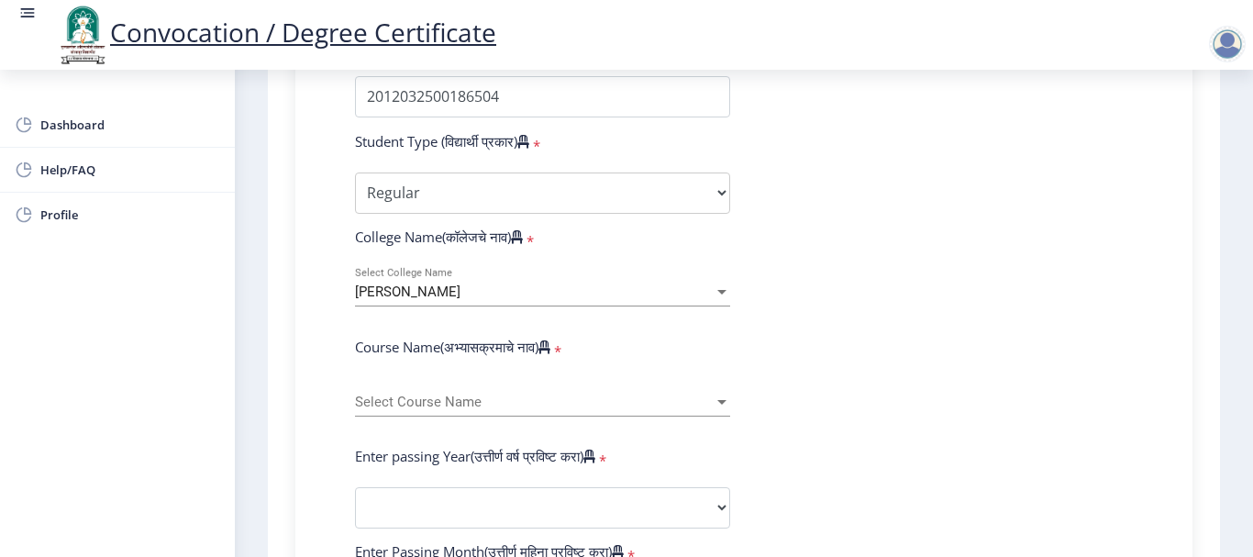
scroll to position [591, 0]
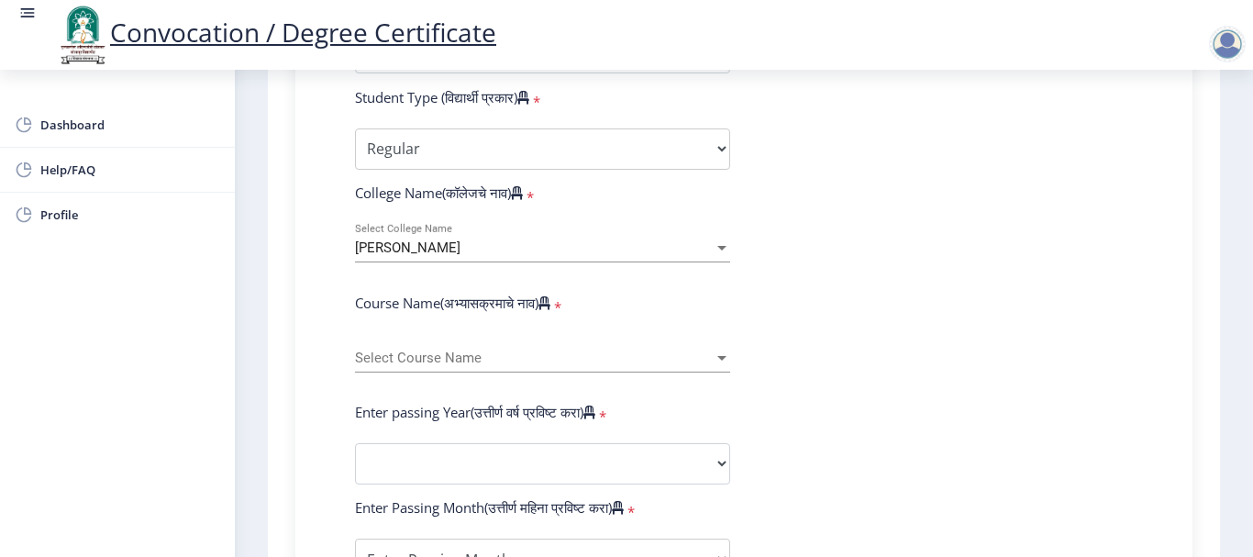
click at [640, 366] on div "Select Course Name Select Course Name" at bounding box center [542, 353] width 375 height 39
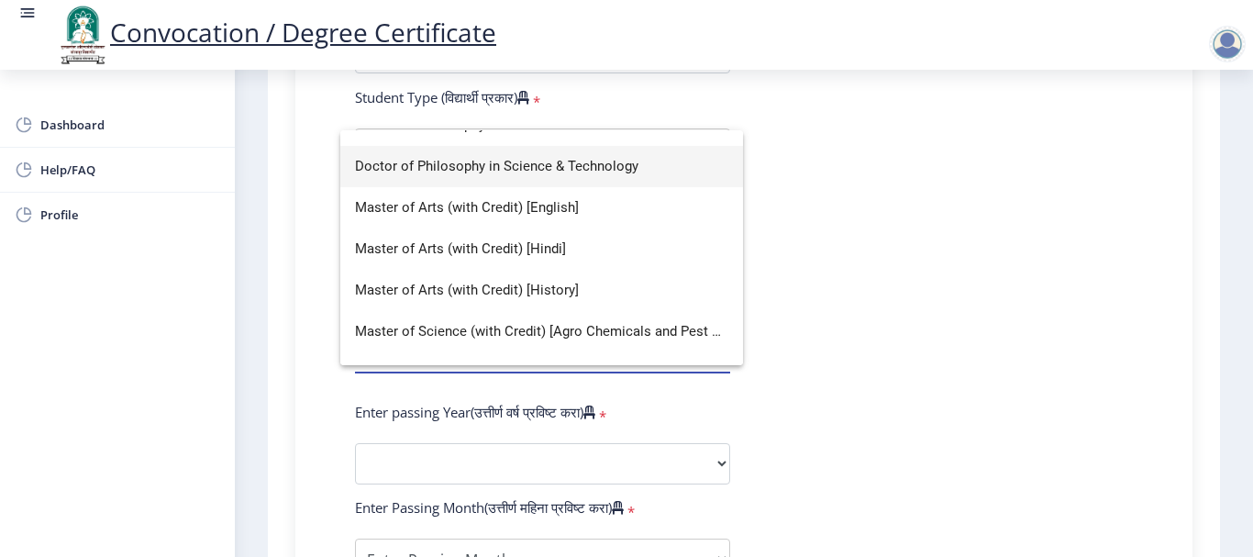
scroll to position [160, 0]
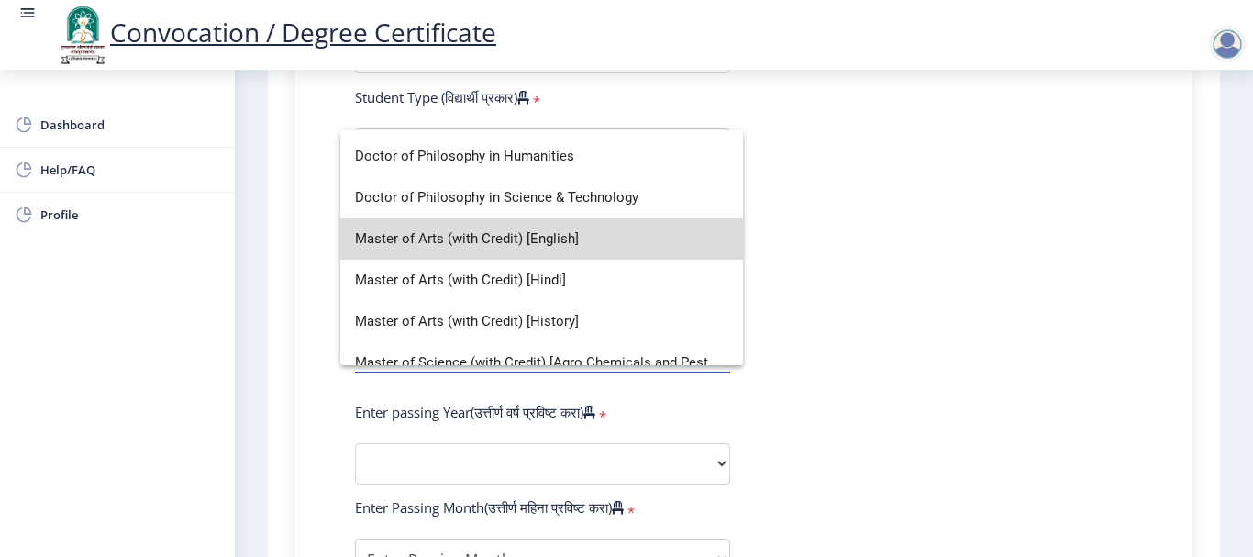
click at [625, 250] on span "Master of Arts (with Credit) [English]" at bounding box center [541, 238] width 373 height 41
select select
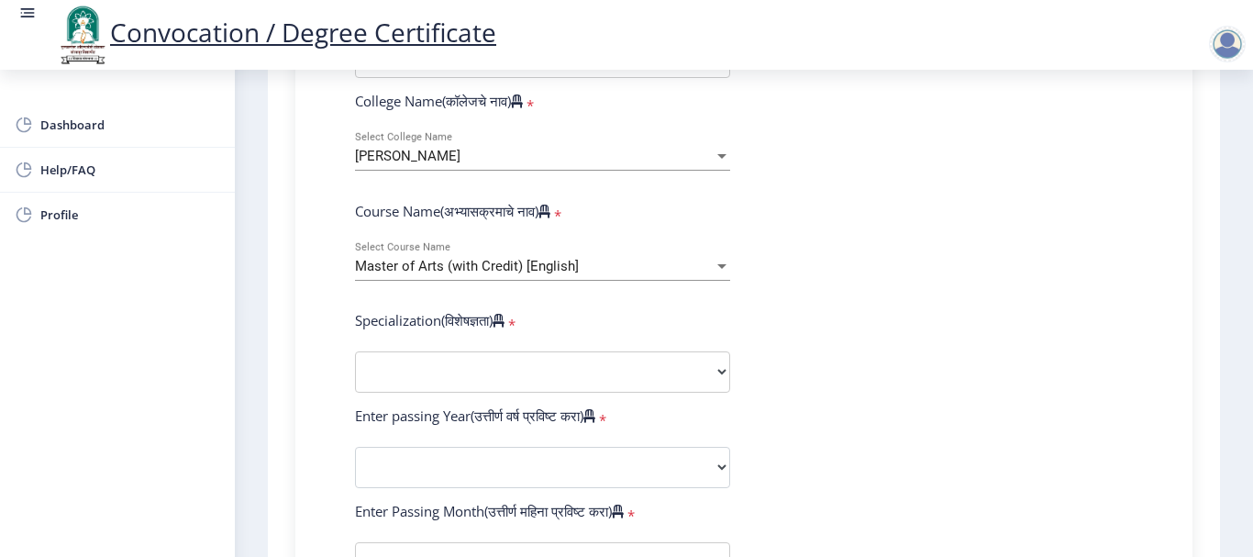
scroll to position [774, 0]
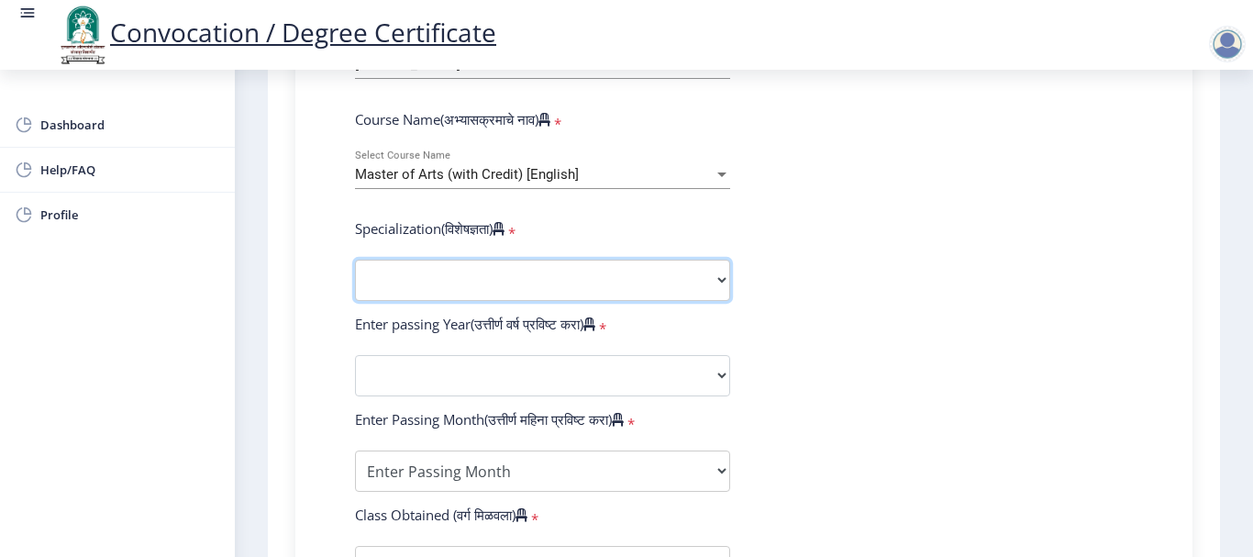
click at [640, 273] on select "Specialization English Hindi Marathi Urdu Ancient Indian History Culture & Arch…" at bounding box center [542, 280] width 375 height 41
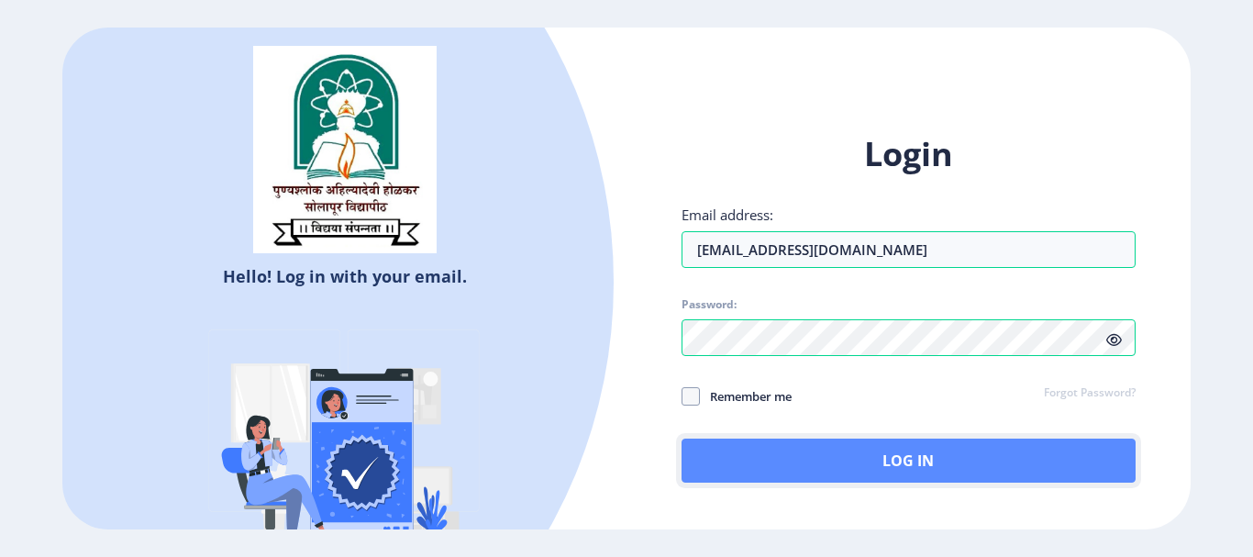
click at [898, 453] on button "Log In" at bounding box center [908, 460] width 454 height 44
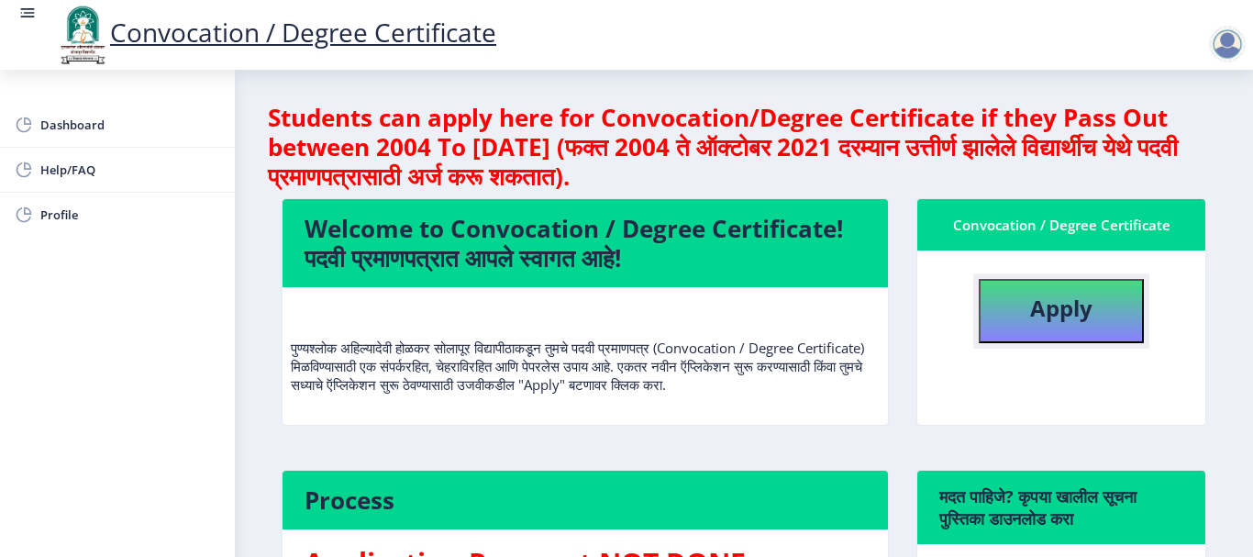
click at [1006, 298] on button "Apply" at bounding box center [1061, 311] width 165 height 64
select select
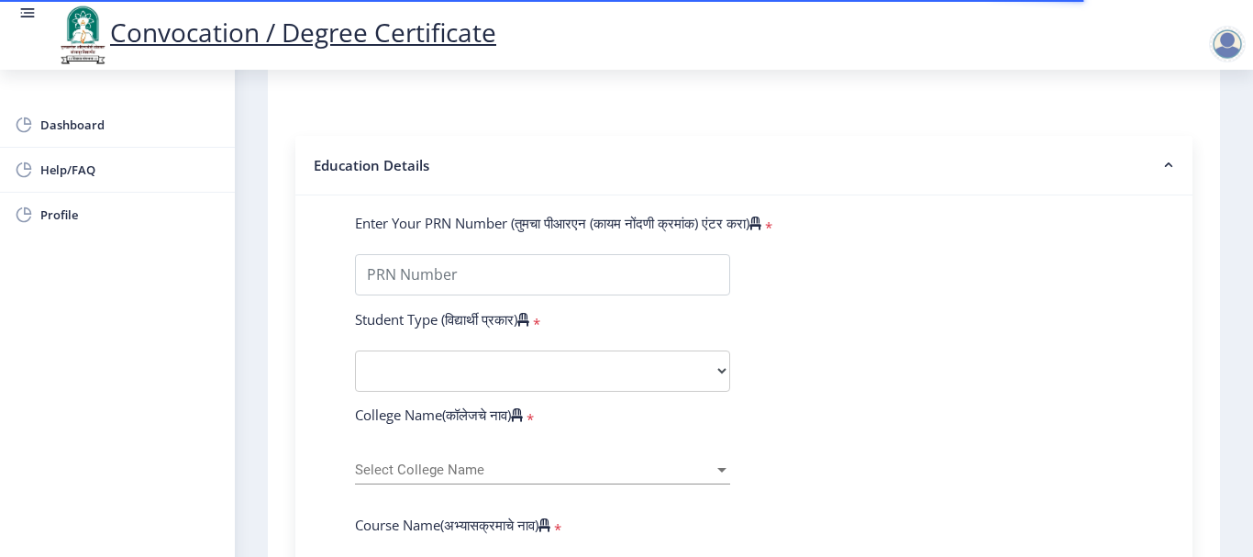
scroll to position [367, 0]
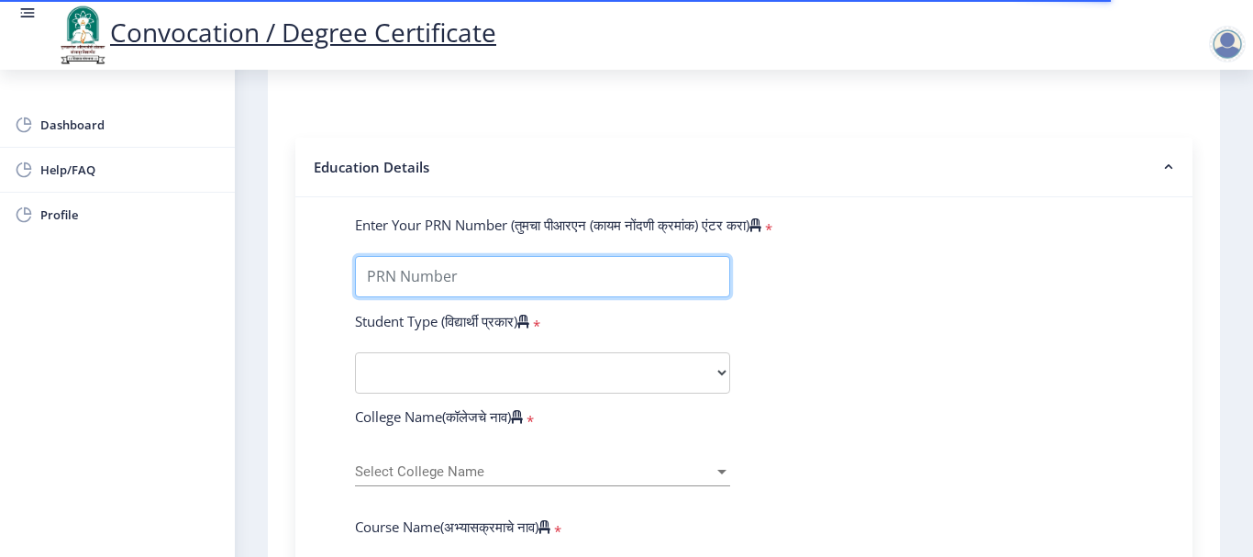
click at [692, 287] on input "Enter Your PRN Number (तुमचा पीआरएन (कायम नोंदणी क्रमांक) एंटर करा)" at bounding box center [542, 276] width 375 height 41
type input "2012032500186504"
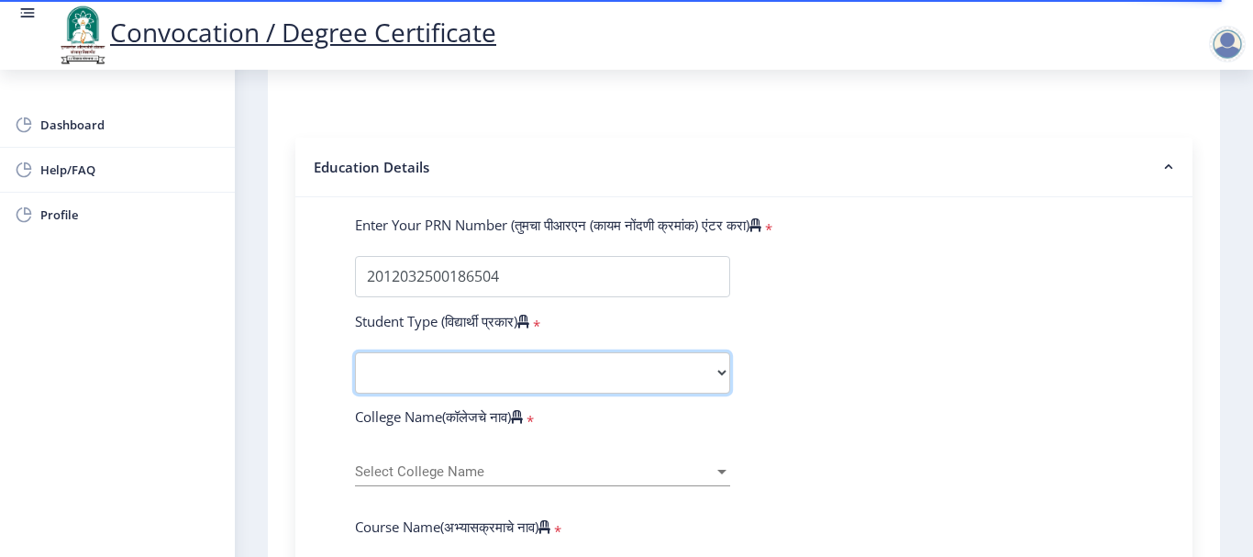
click at [548, 378] on select "Select Student Type Regular External" at bounding box center [542, 372] width 375 height 41
select select "Regular"
click at [355, 352] on select "Select Student Type Regular External" at bounding box center [542, 372] width 375 height 41
click at [542, 473] on span "Select College Name" at bounding box center [534, 472] width 359 height 16
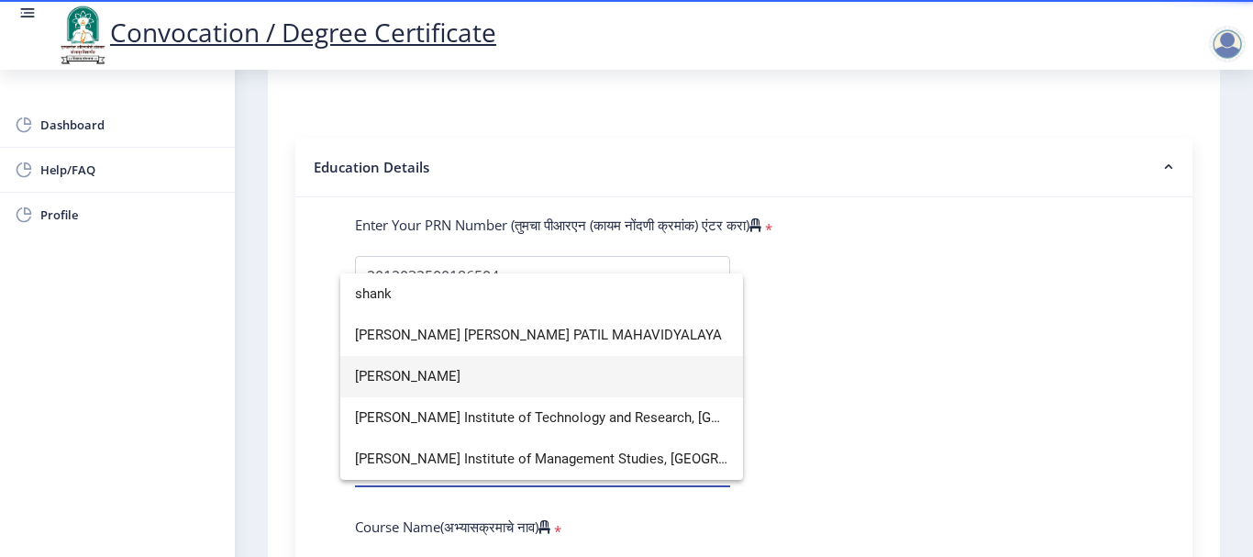
type input "shank"
click at [559, 376] on span "[PERSON_NAME]" at bounding box center [541, 376] width 373 height 41
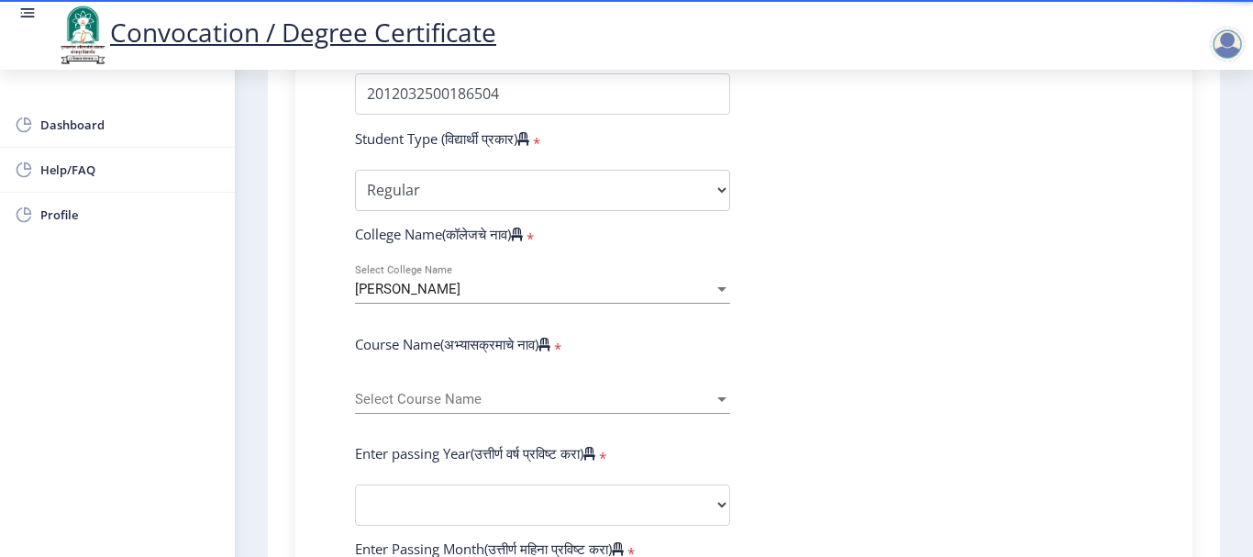
scroll to position [550, 0]
click at [616, 398] on span "Select Course Name" at bounding box center [534, 399] width 359 height 16
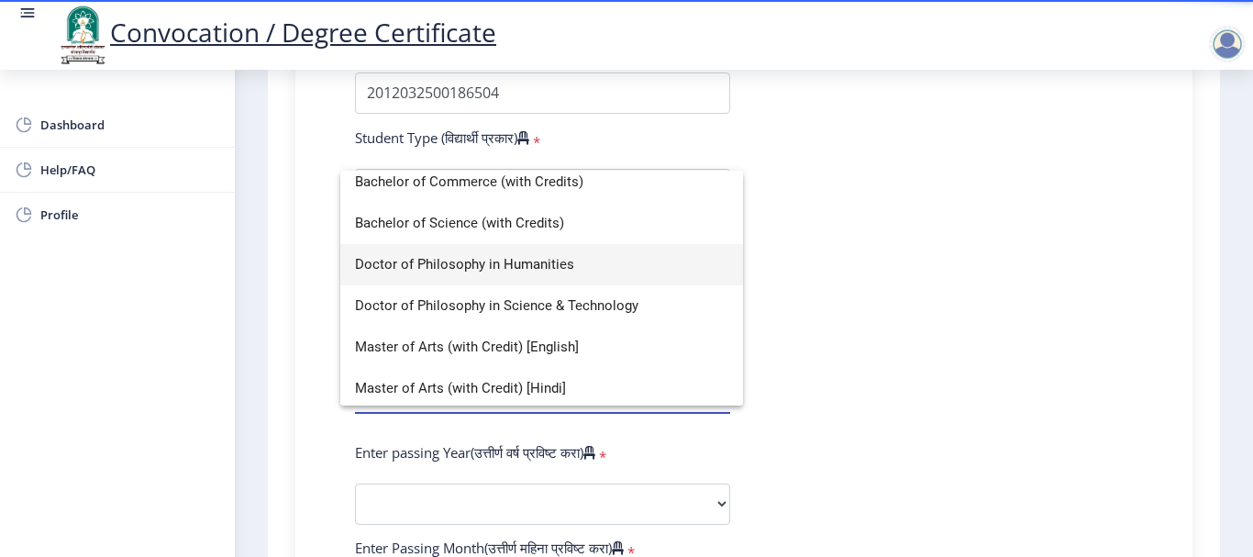
scroll to position [183, 0]
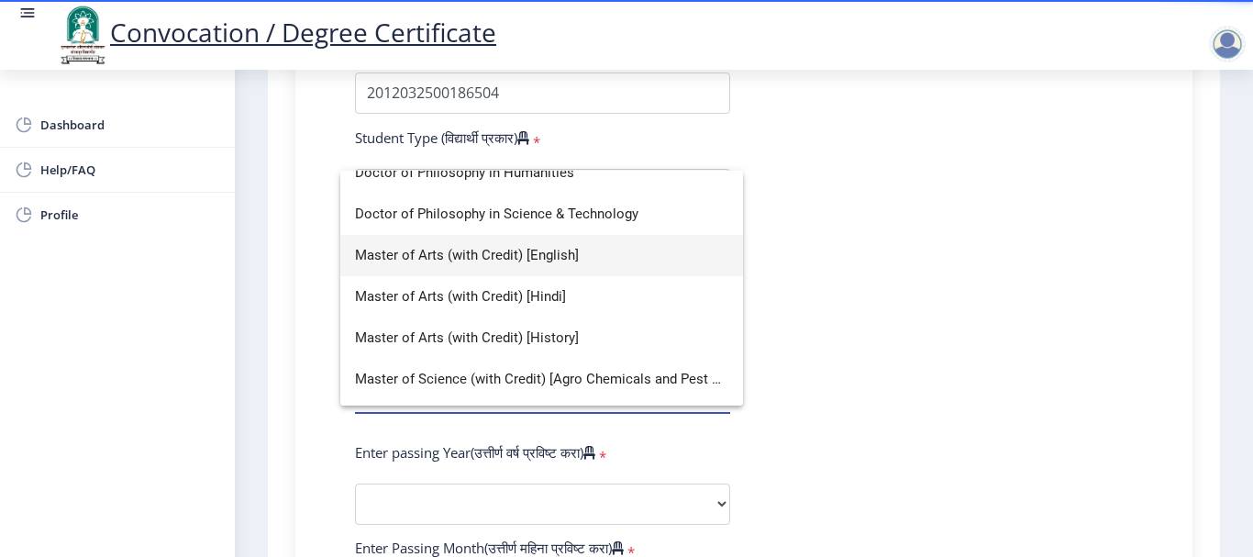
click at [590, 258] on span "Master of Arts (with Credit) [English]" at bounding box center [541, 255] width 373 height 41
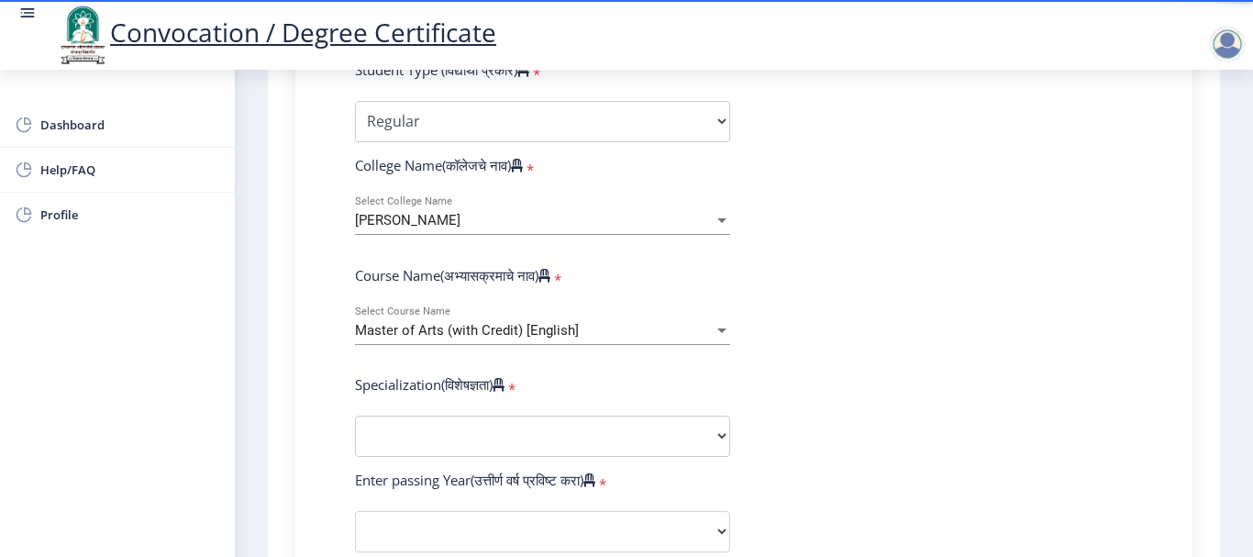
scroll to position [734, 0]
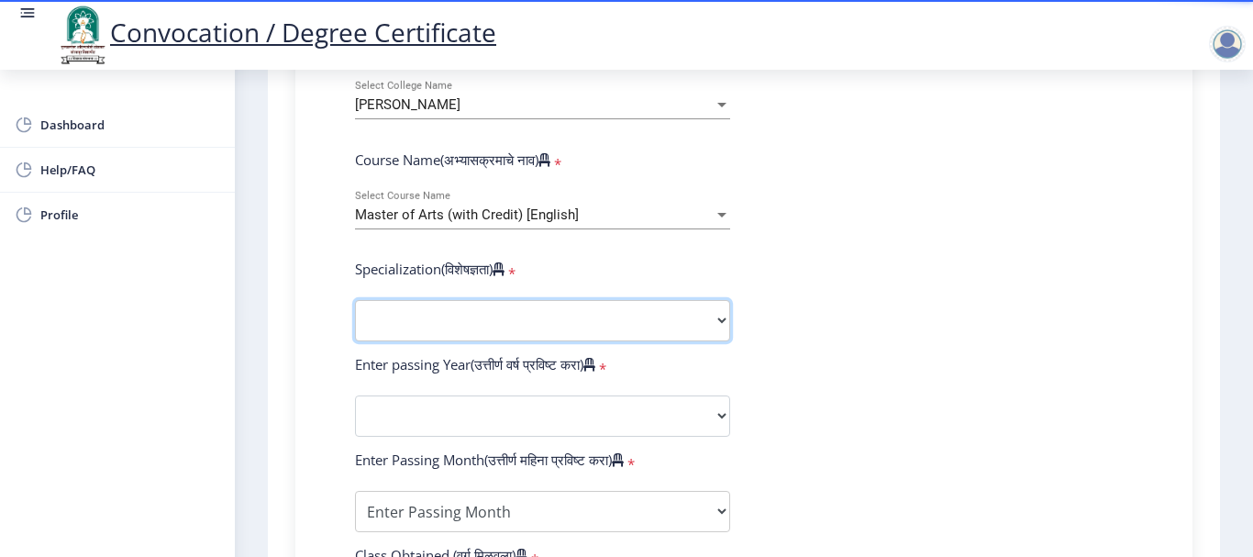
click at [568, 333] on select "Specialization English Hindi Marathi Urdu Ancient Indian History Culture & Arch…" at bounding box center [542, 320] width 375 height 41
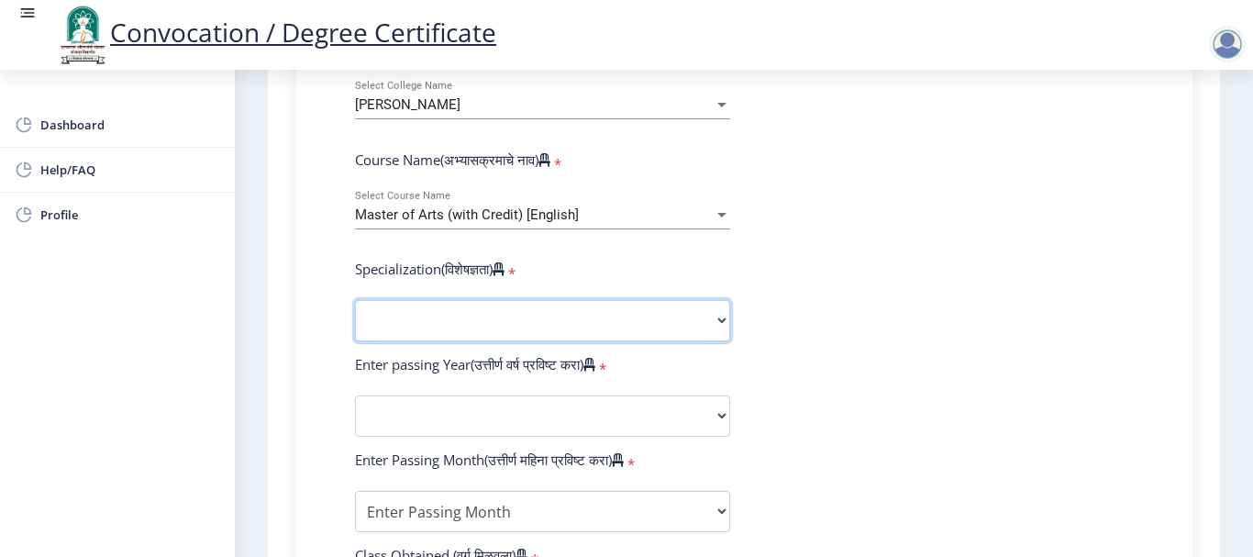
select select "English"
click at [355, 300] on select "Specialization English Hindi Marathi Urdu Ancient Indian History Culture & Arch…" at bounding box center [542, 320] width 375 height 41
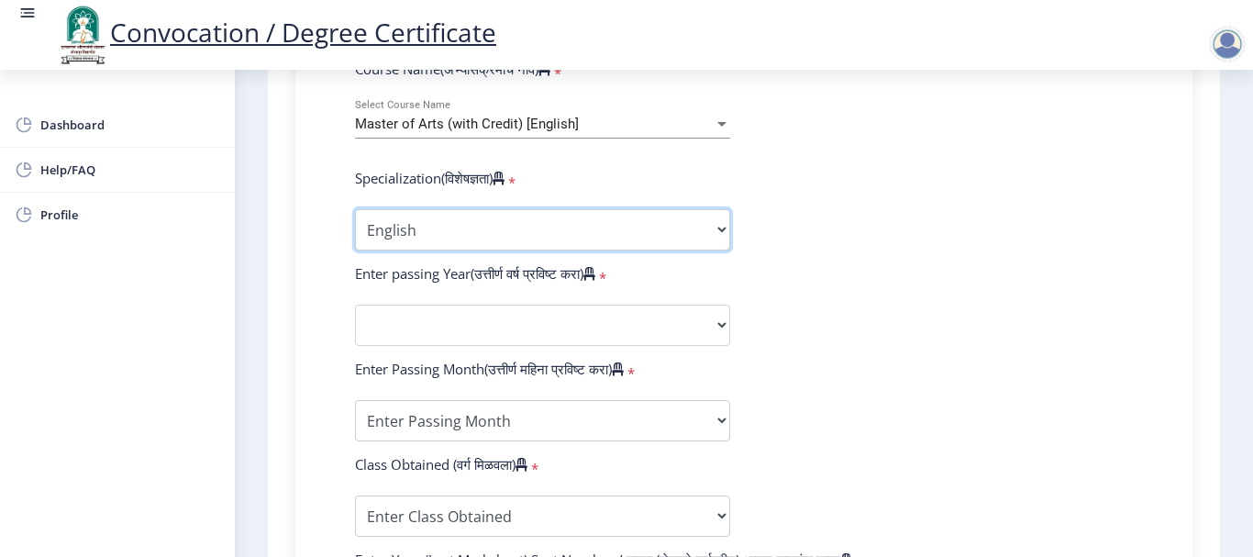
scroll to position [825, 0]
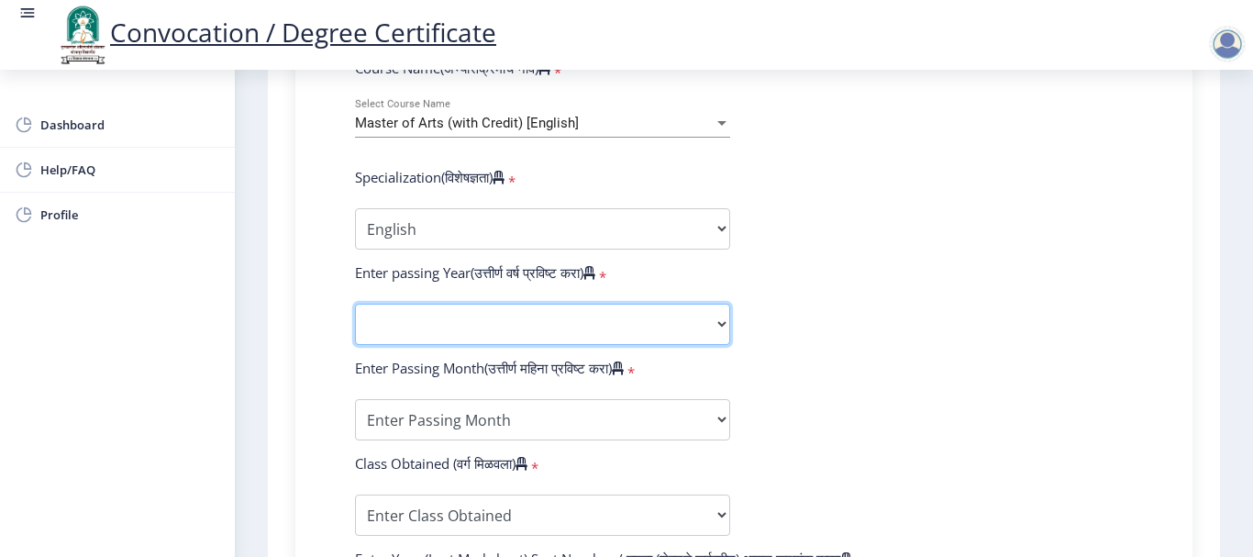
click at [418, 314] on select "2025 2024 2023 2022 2021 2020 2019 2018 2017 2016 2015 2014 2013 2012 2011 2010…" at bounding box center [542, 324] width 375 height 41
click at [355, 304] on select "2025 2024 2023 2022 2021 2020 2019 2018 2017 2016 2015 2014 2013 2012 2011 2010…" at bounding box center [542, 324] width 375 height 41
click at [492, 317] on select "2025 2024 2023 2022 2021 2020 2019 2018 2017 2016 2015 2014 2013 2012 2011 2010…" at bounding box center [542, 324] width 375 height 41
select select "2015"
click at [355, 304] on select "2025 2024 2023 2022 2021 2020 2019 2018 2017 2016 2015 2014 2013 2012 2011 2010…" at bounding box center [542, 324] width 375 height 41
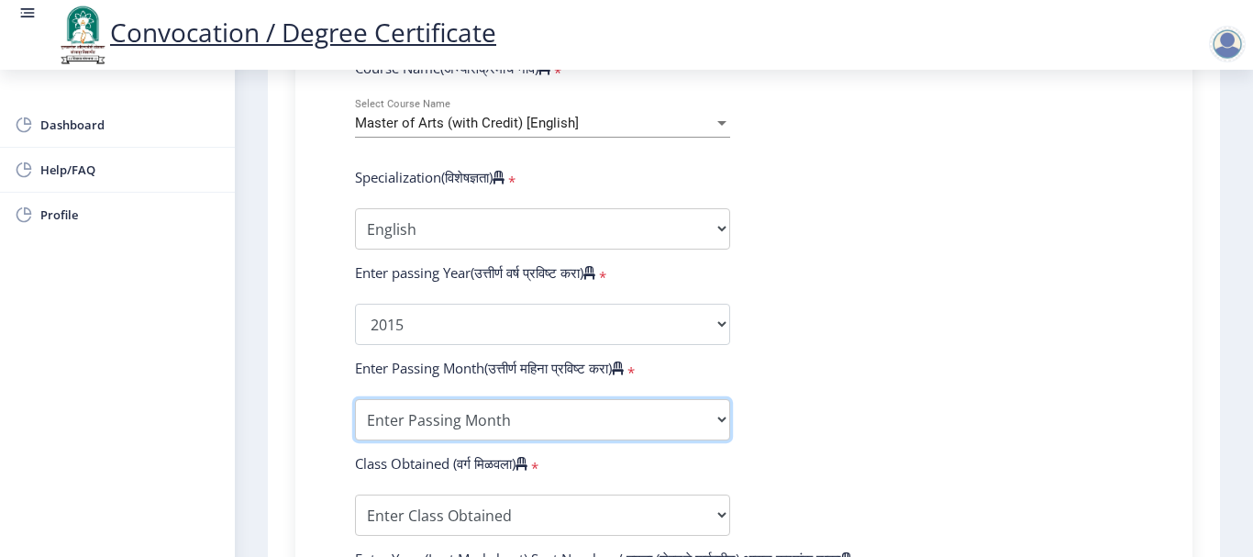
click at [405, 413] on select "Enter Passing Month March April May October November December" at bounding box center [542, 419] width 375 height 41
select select "March"
click at [355, 399] on select "Enter Passing Month March April May October November December" at bounding box center [542, 419] width 375 height 41
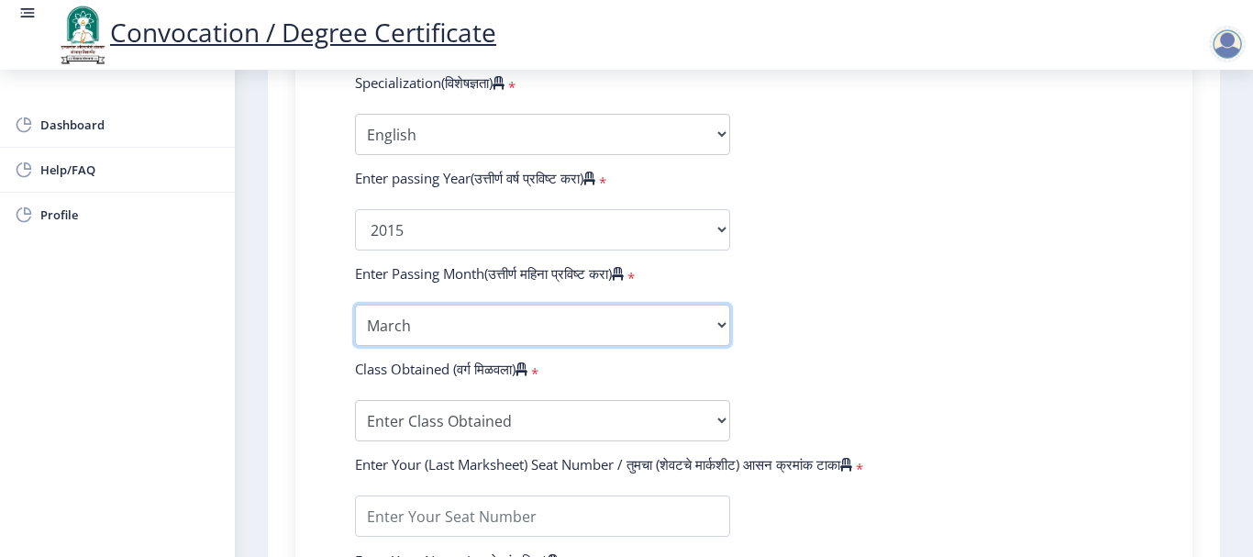
scroll to position [1009, 0]
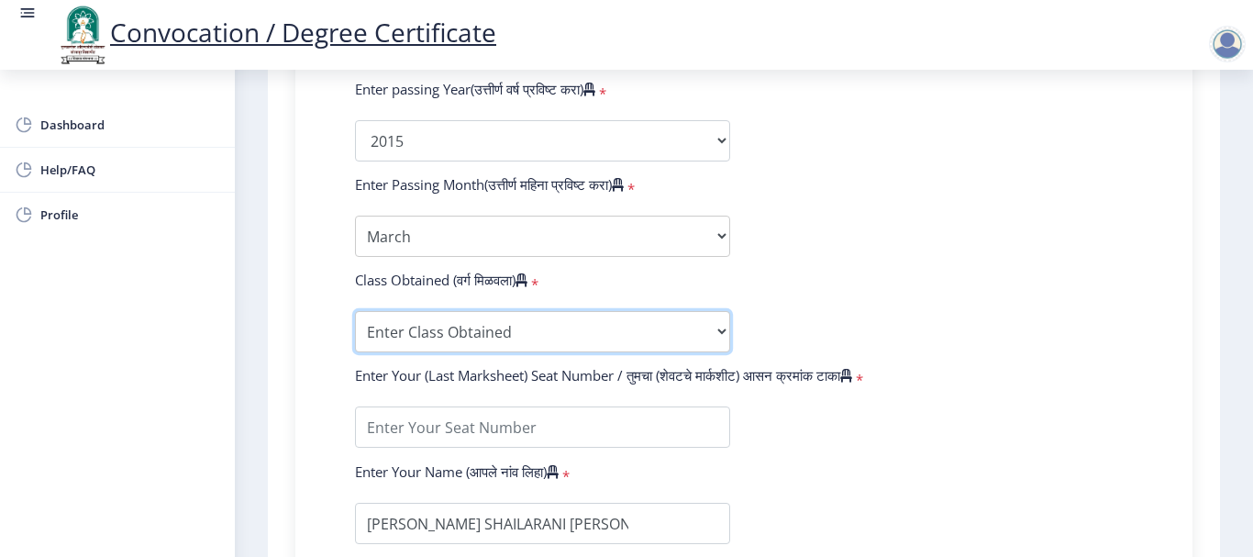
click at [402, 346] on select "Enter Class Obtained FIRST CLASS WITH DISTINCTION FIRST CLASS HIGHER SECOND CLA…" at bounding box center [542, 331] width 375 height 41
select select "PASS CLASS"
click at [355, 311] on select "Enter Class Obtained FIRST CLASS WITH DISTINCTION FIRST CLASS HIGHER SECOND CLA…" at bounding box center [542, 331] width 375 height 41
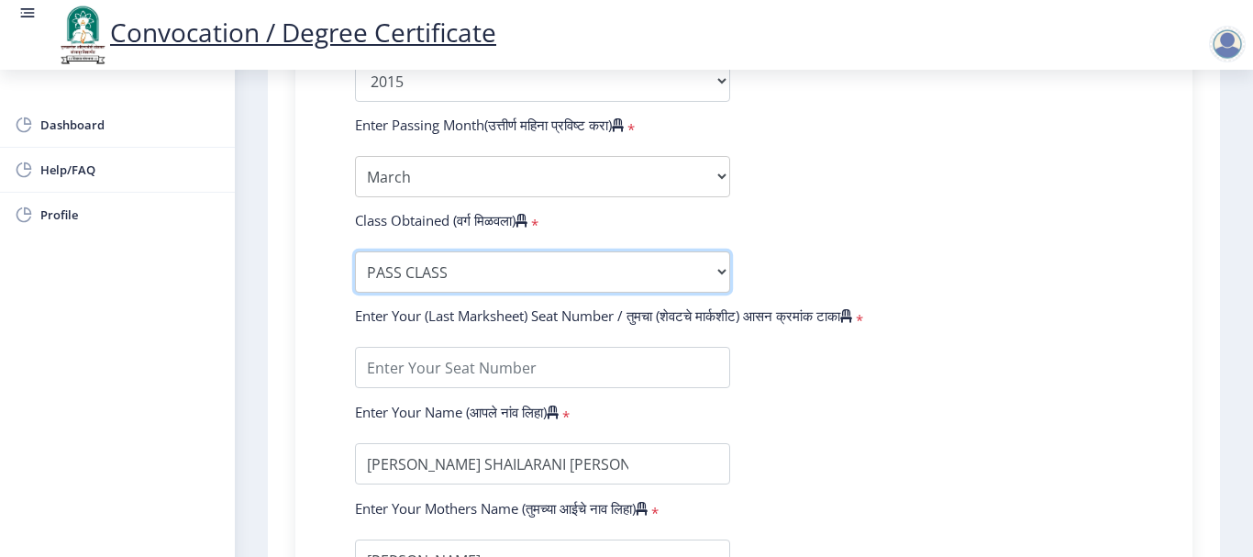
scroll to position [1101, 0]
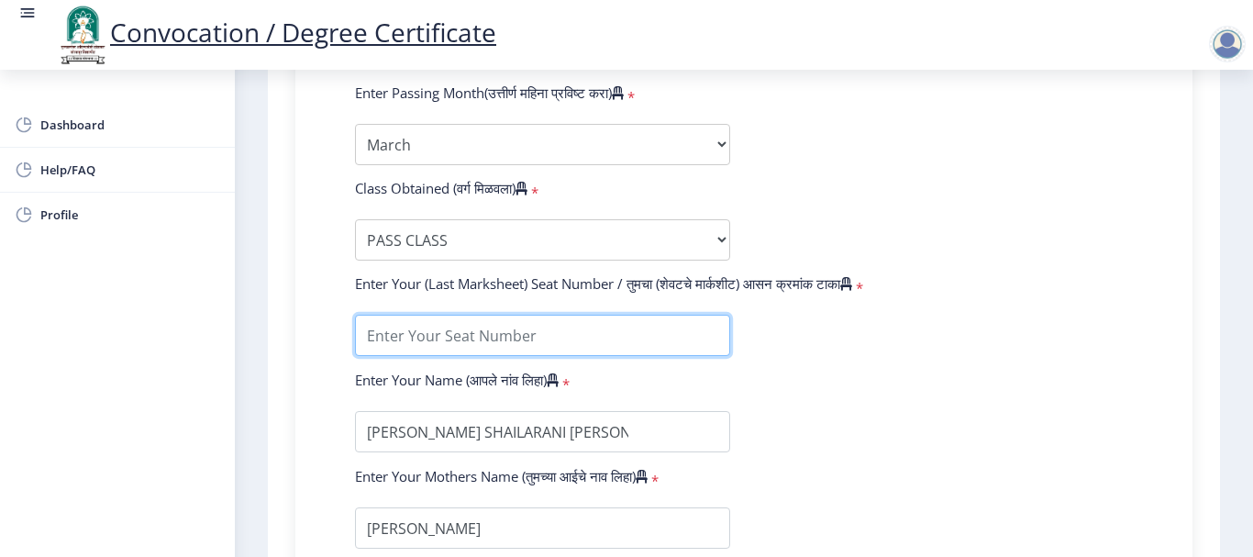
click at [406, 337] on input "textarea" at bounding box center [542, 335] width 375 height 41
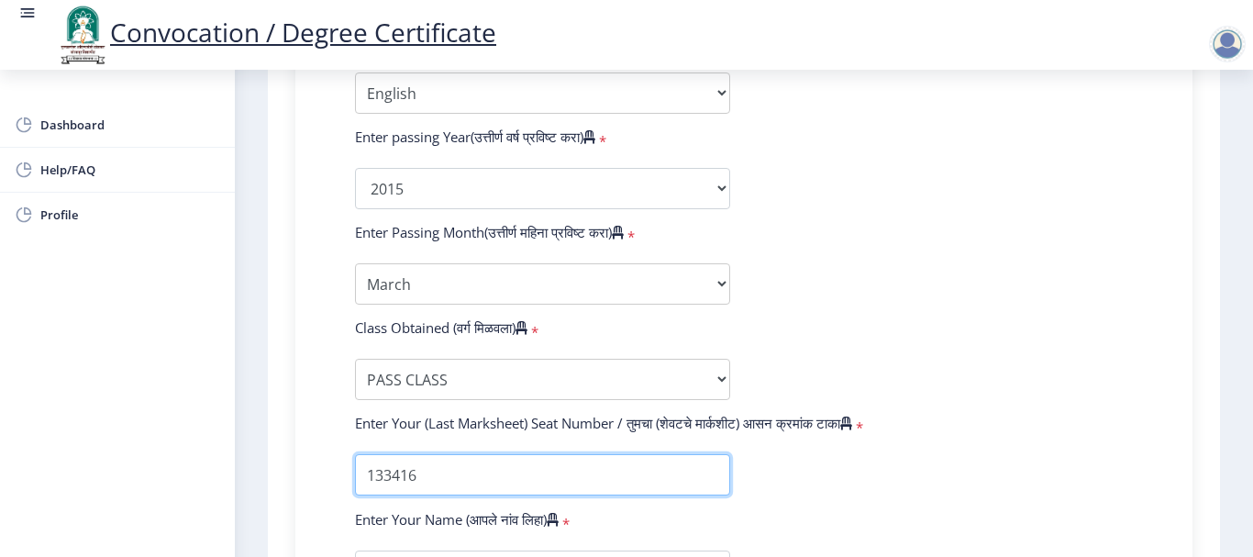
scroll to position [1328, 0]
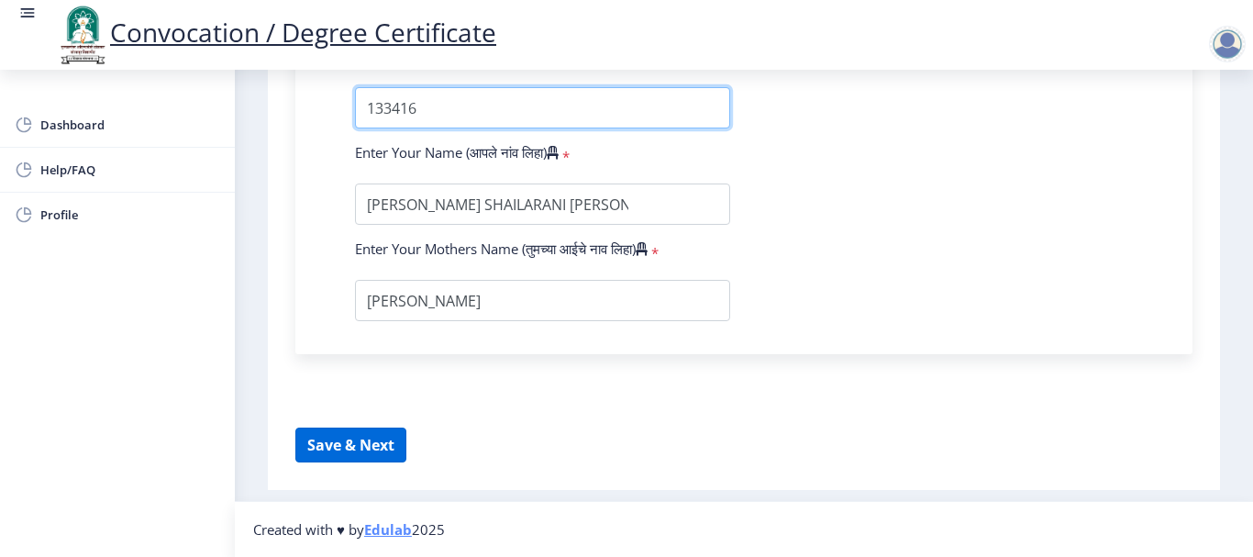
type input "133416"
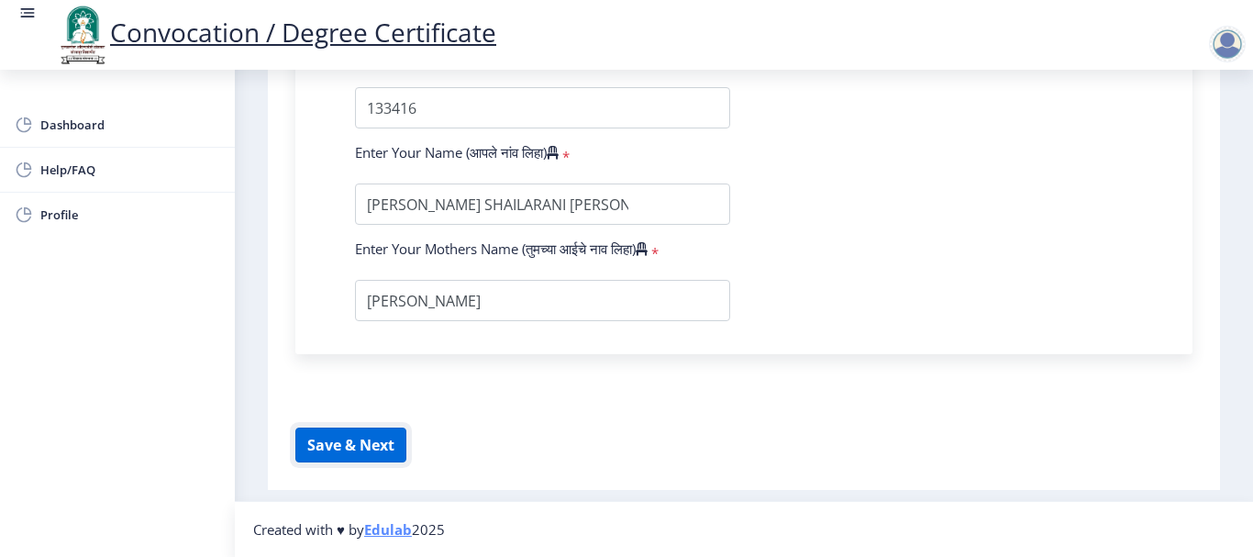
click at [363, 437] on button "Save & Next" at bounding box center [350, 444] width 111 height 35
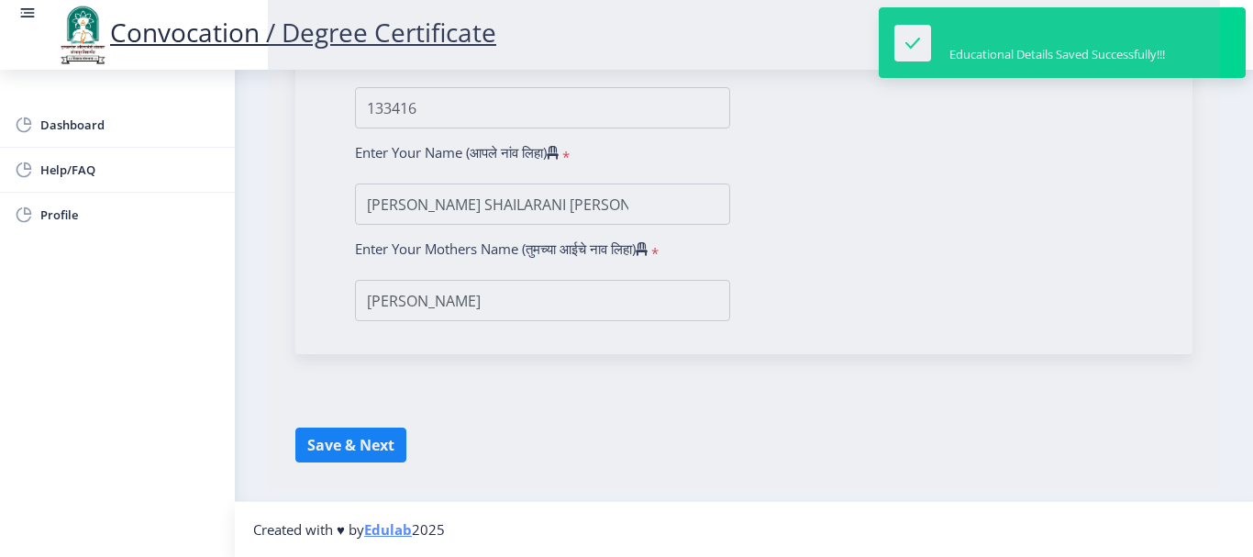
select select
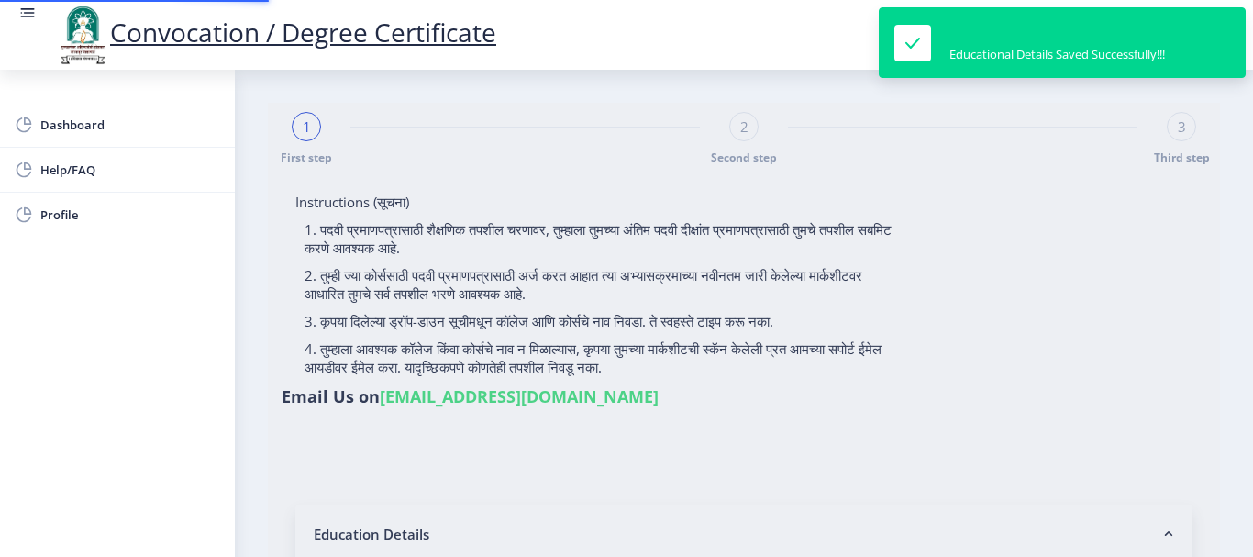
type input "2012032500186504"
select select "Regular"
select select "2015"
select select "March"
select select "PASS CLASS"
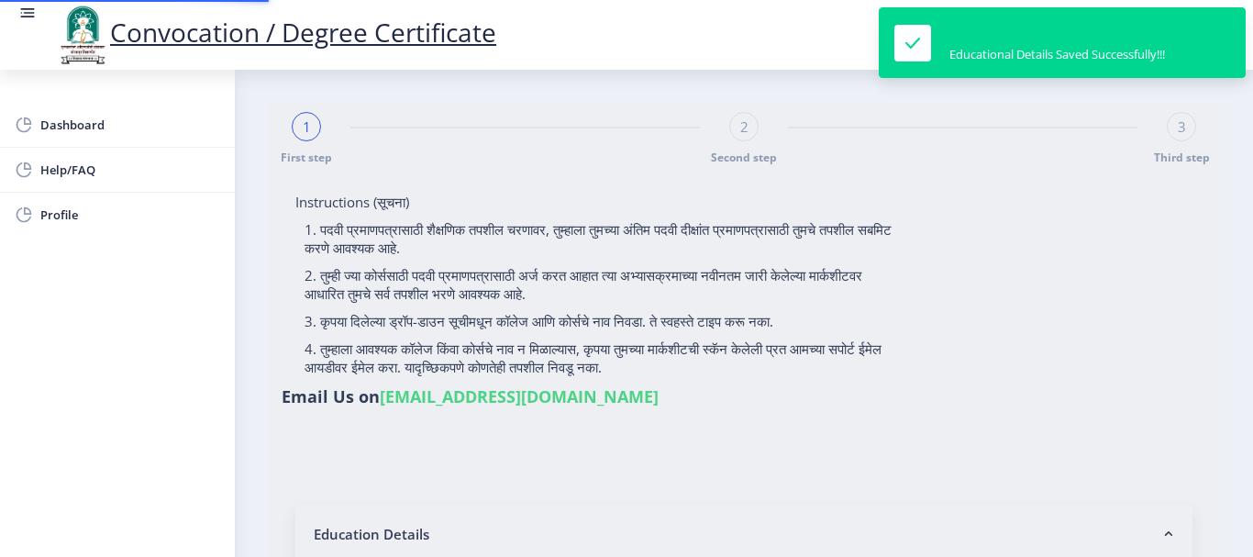
type input "133416"
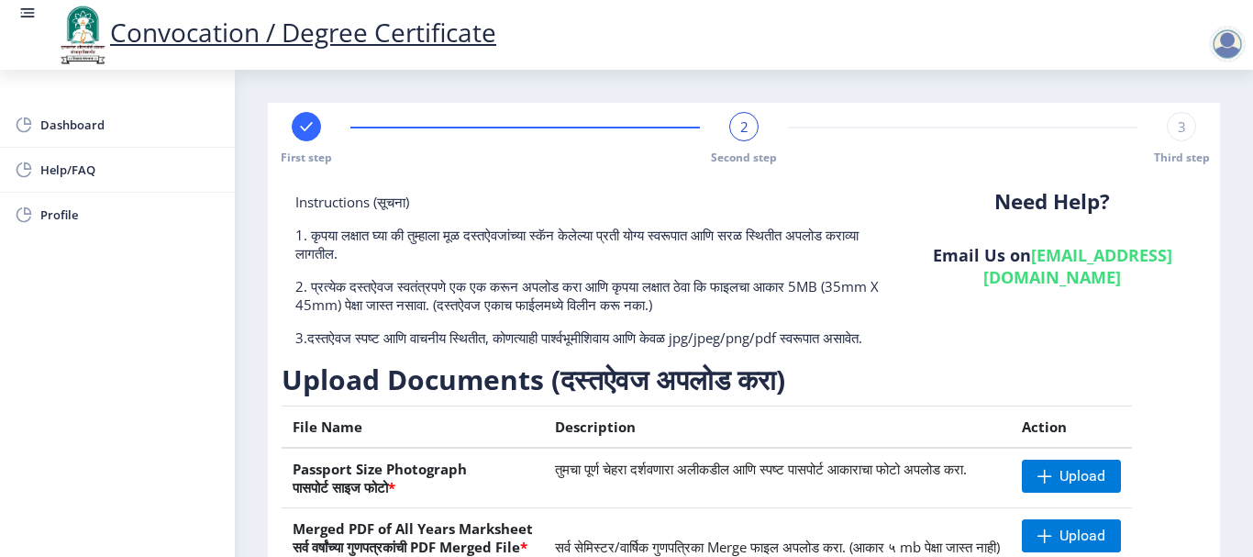
click at [1216, 47] on div at bounding box center [1227, 44] width 37 height 37
click at [1200, 133] on span "Log out" at bounding box center [1179, 143] width 117 height 22
